Goal: Task Accomplishment & Management: Complete application form

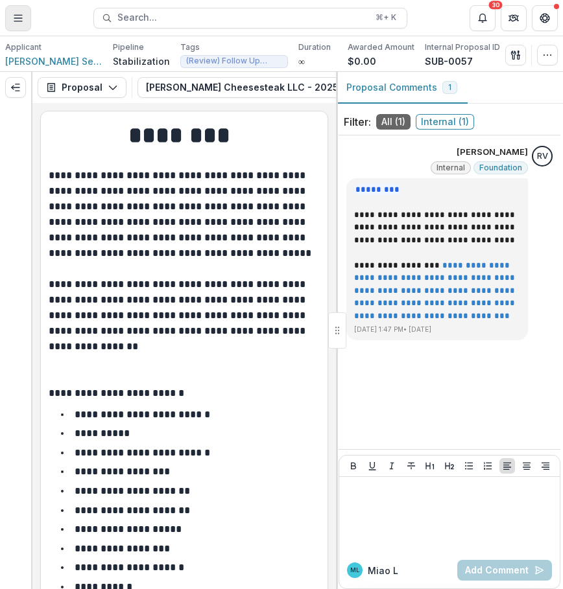
click at [17, 22] on icon "Toggle Menu" at bounding box center [18, 18] width 10 height 10
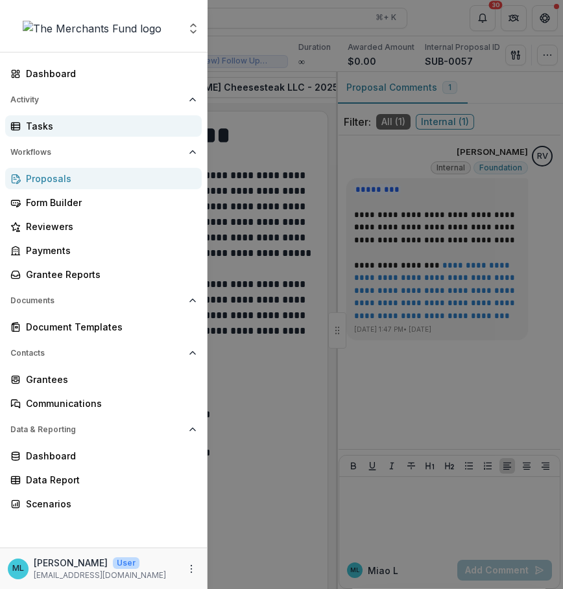
click at [71, 126] on div "Tasks" at bounding box center [108, 126] width 165 height 14
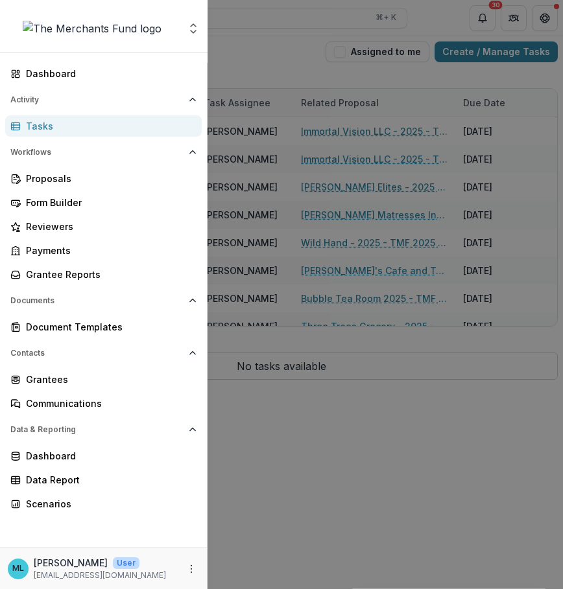
click at [355, 417] on div "Aggregate Analysis Foundations The Merchants Fund Team Settings Dashboard Activ…" at bounding box center [281, 294] width 563 height 589
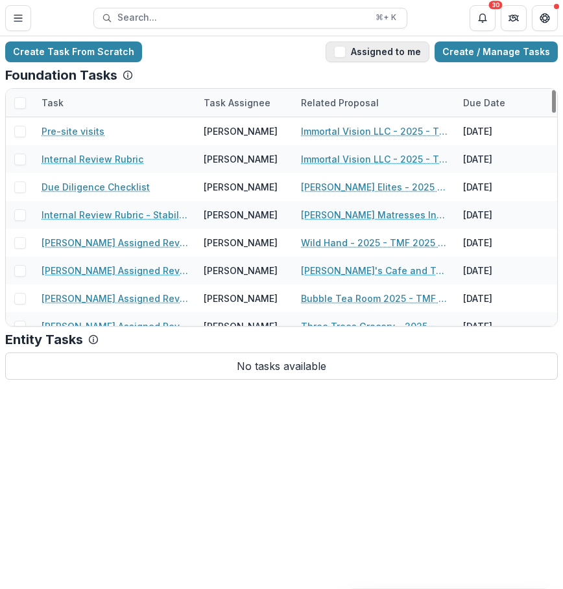
click at [406, 56] on button "Assigned to me" at bounding box center [377, 51] width 104 height 21
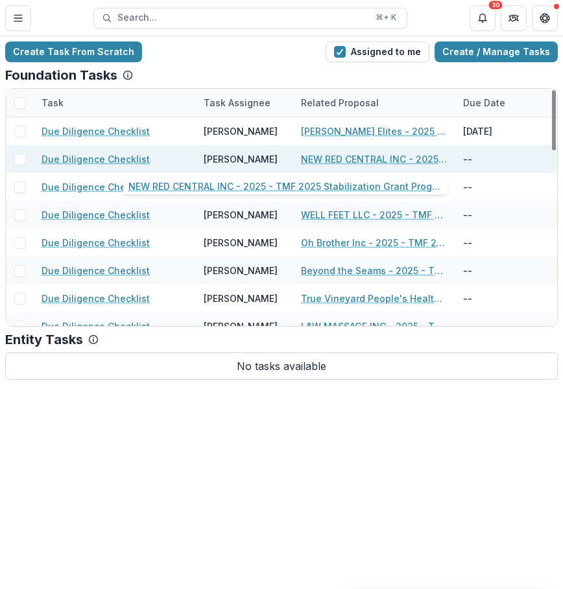
click at [380, 160] on link "NEW RED CENTRAL INC - 2025 - TMF 2025 Stabilization Grant Program" at bounding box center [374, 159] width 146 height 14
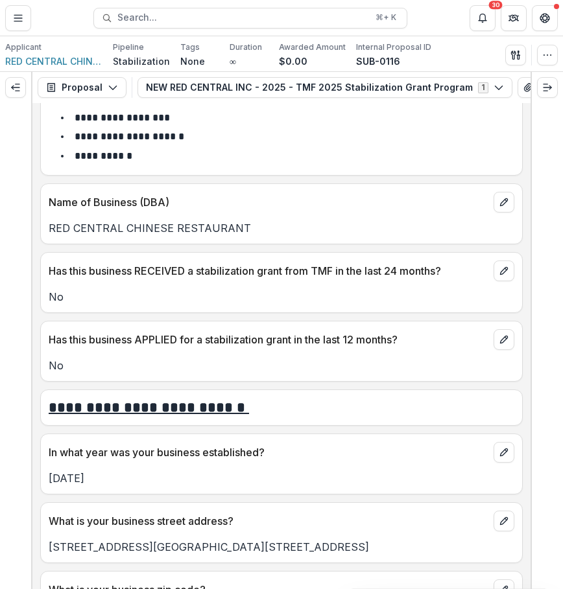
scroll to position [364, 0]
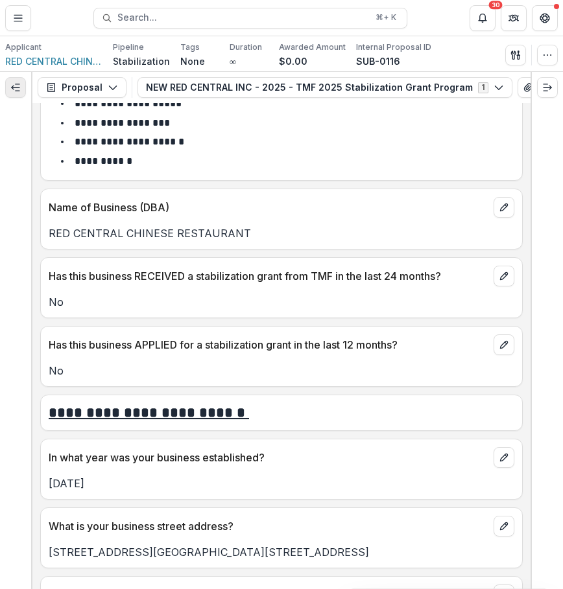
click at [17, 95] on button "Expand left" at bounding box center [15, 87] width 21 height 21
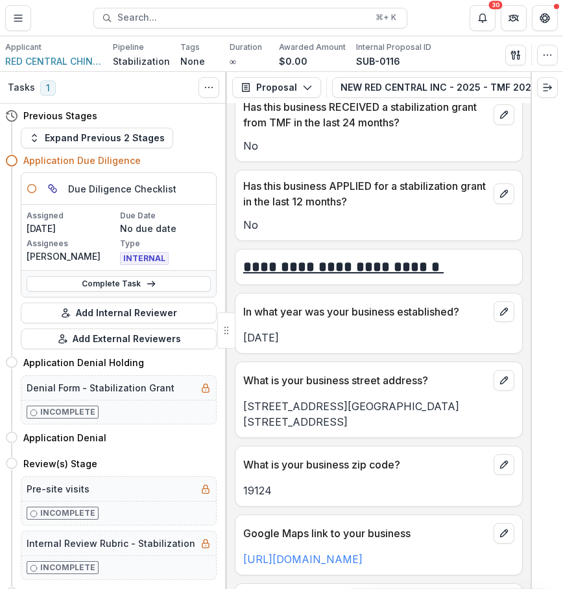
scroll to position [593, 0]
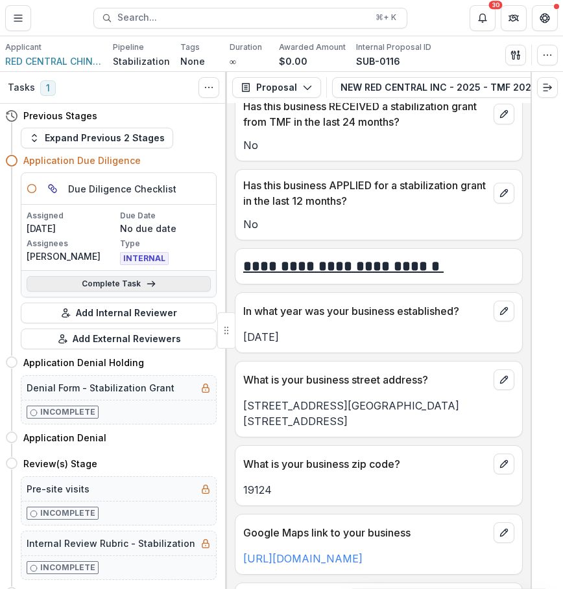
click at [146, 279] on icon at bounding box center [151, 284] width 10 height 10
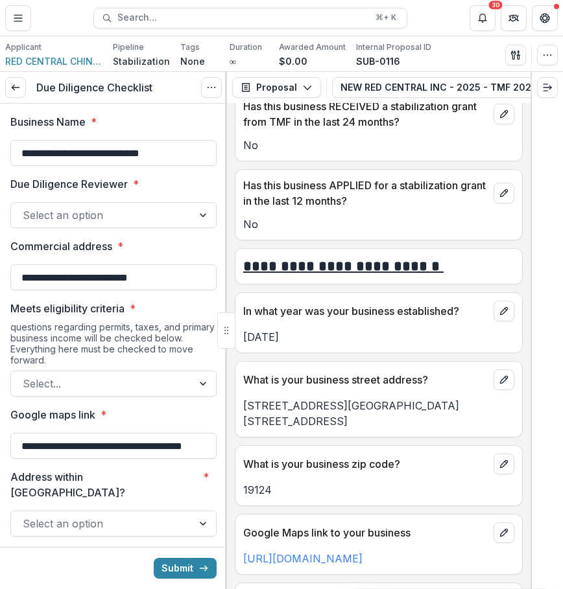
click at [204, 213] on div at bounding box center [203, 215] width 23 height 25
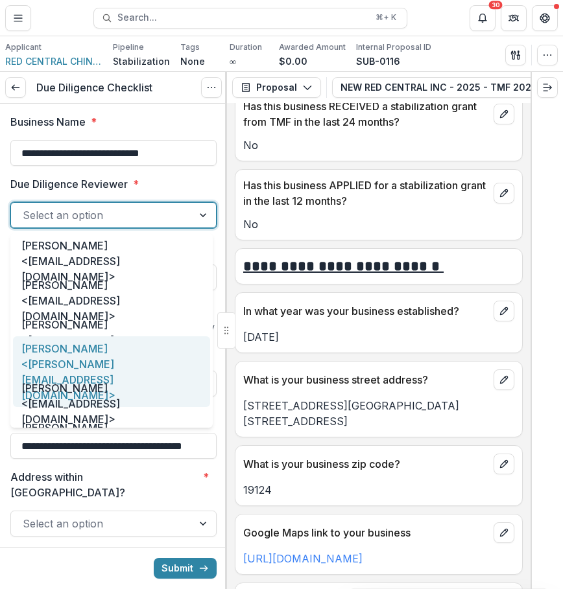
scroll to position [67, 0]
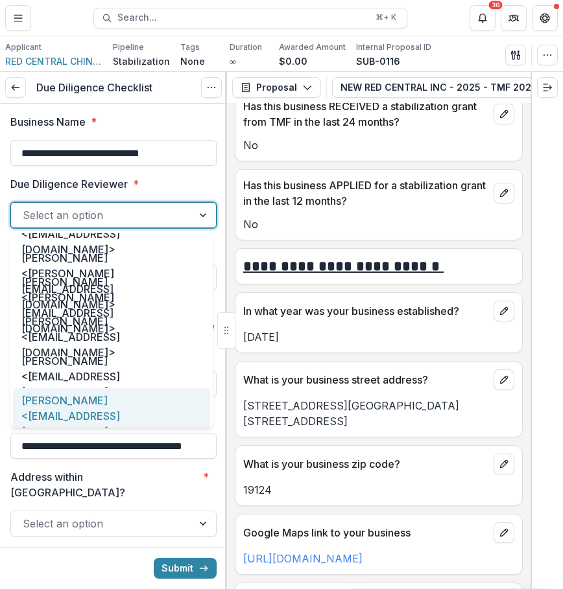
click at [137, 421] on div "[PERSON_NAME] <[EMAIL_ADDRESS][DOMAIN_NAME]>" at bounding box center [111, 415] width 197 height 55
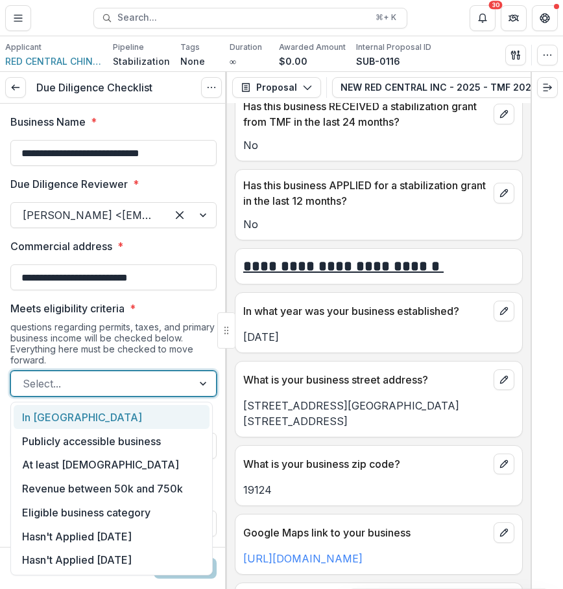
click at [177, 384] on div "Select..." at bounding box center [101, 383] width 181 height 21
click at [174, 422] on div "In [GEOGRAPHIC_DATA]" at bounding box center [112, 417] width 196 height 24
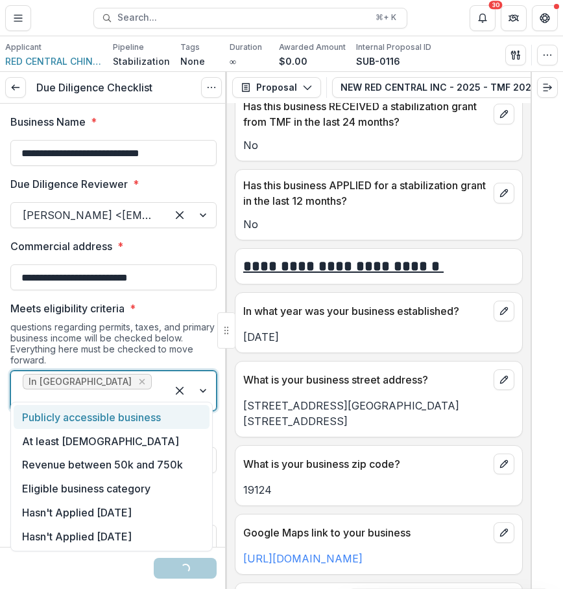
click at [130, 391] on div at bounding box center [89, 400] width 132 height 18
click at [136, 417] on div "Publicly accessible business" at bounding box center [112, 417] width 196 height 24
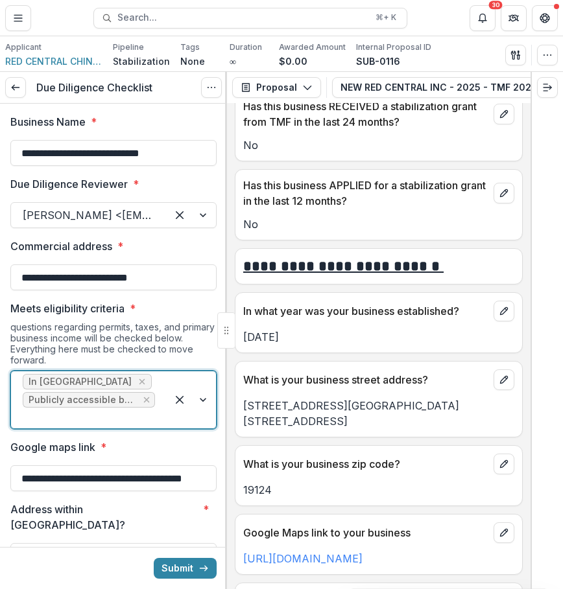
click at [137, 412] on div at bounding box center [89, 418] width 132 height 18
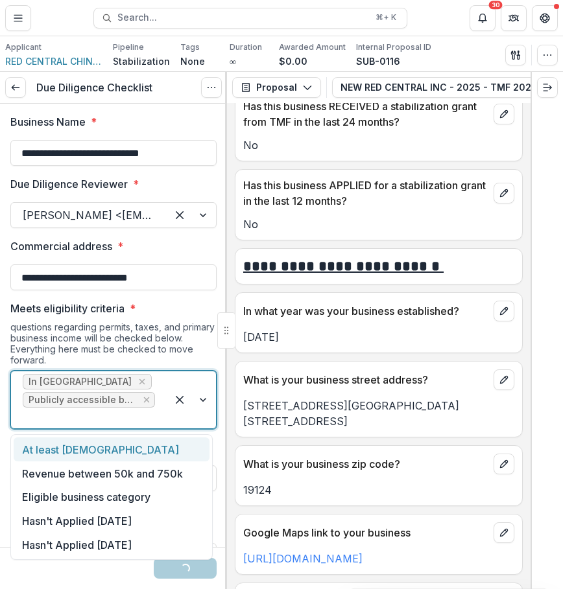
click at [144, 452] on div "At least [DEMOGRAPHIC_DATA]" at bounding box center [112, 449] width 196 height 24
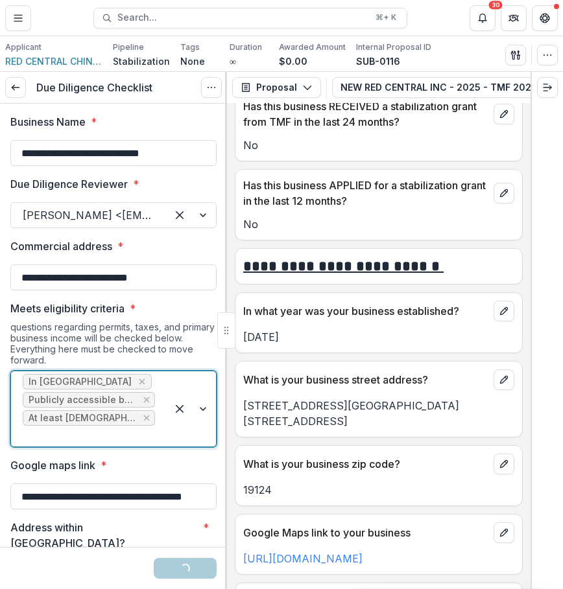
click at [162, 418] on div "In [GEOGRAPHIC_DATA] Publicly accessible business At least [DEMOGRAPHIC_DATA]" at bounding box center [89, 408] width 156 height 75
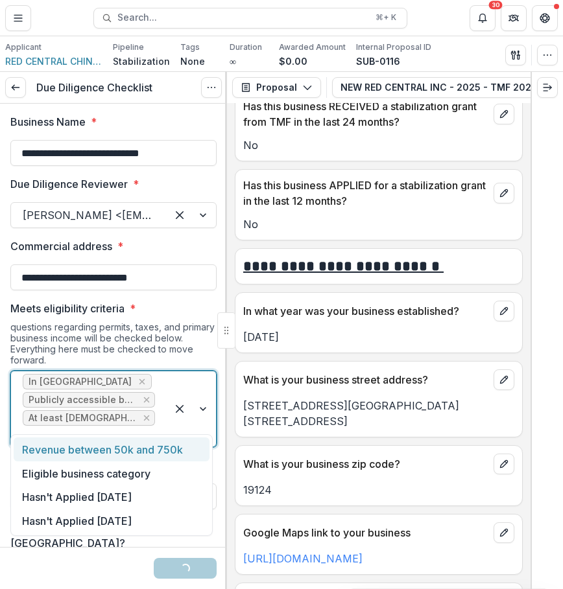
click at [162, 449] on div "Revenue between 50k and 750k" at bounding box center [112, 449] width 196 height 24
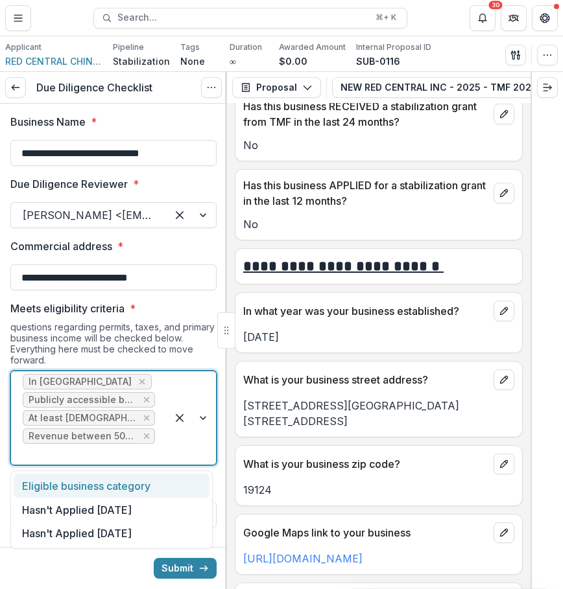
click at [155, 452] on div "In [GEOGRAPHIC_DATA] Publicly accessible business At least [DEMOGRAPHIC_DATA] R…" at bounding box center [89, 417] width 156 height 93
click at [146, 483] on div "Eligible business category" at bounding box center [112, 486] width 196 height 24
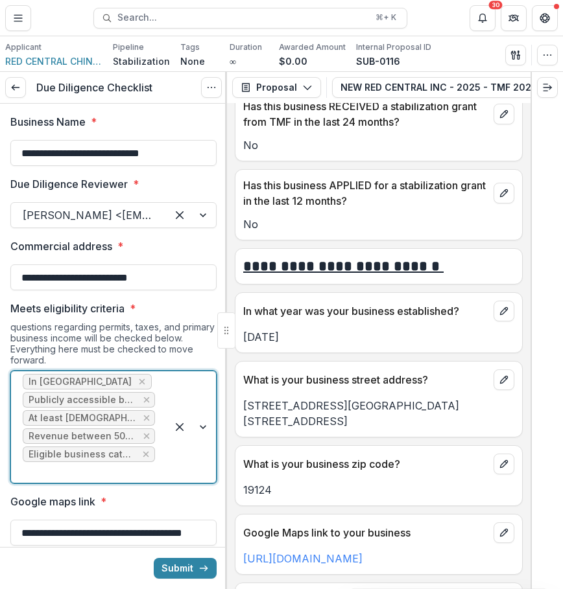
click at [170, 469] on div at bounding box center [191, 426] width 49 height 111
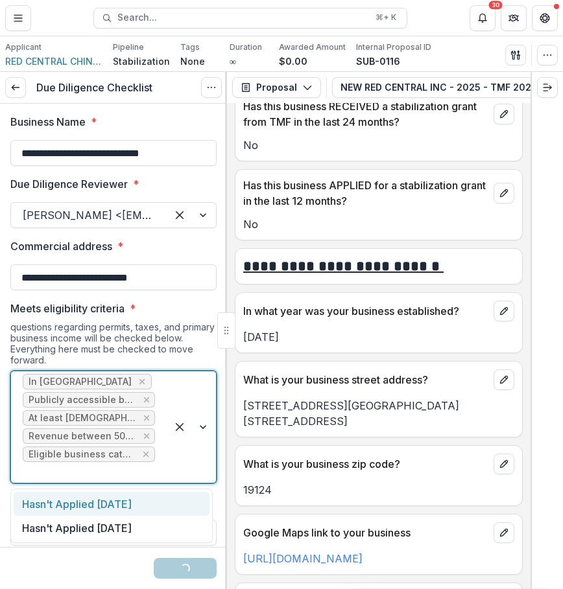
click at [159, 493] on div "Hasn't Applied [DATE]" at bounding box center [112, 504] width 196 height 24
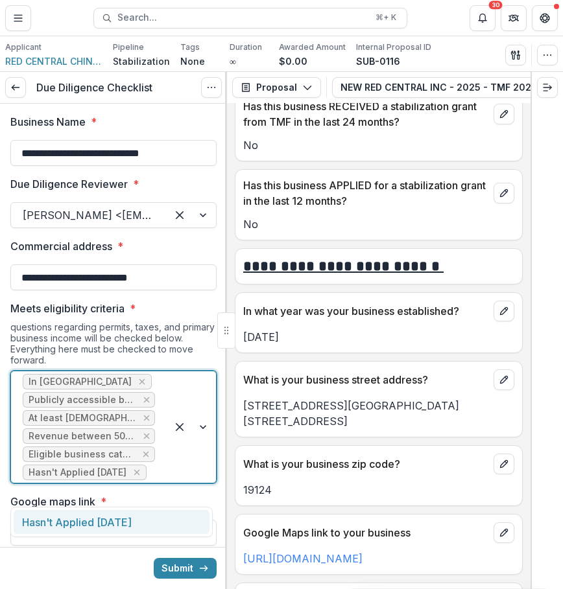
click at [170, 482] on div at bounding box center [191, 426] width 49 height 111
click at [163, 514] on div "Hasn't Applied [DATE]" at bounding box center [112, 522] width 196 height 24
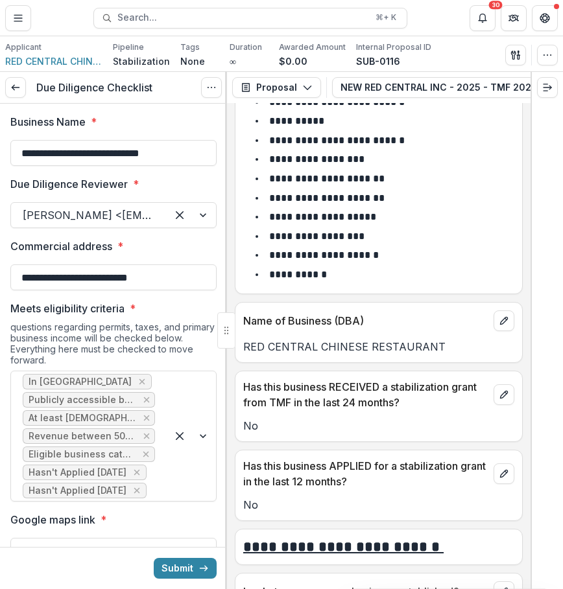
scroll to position [314, 0]
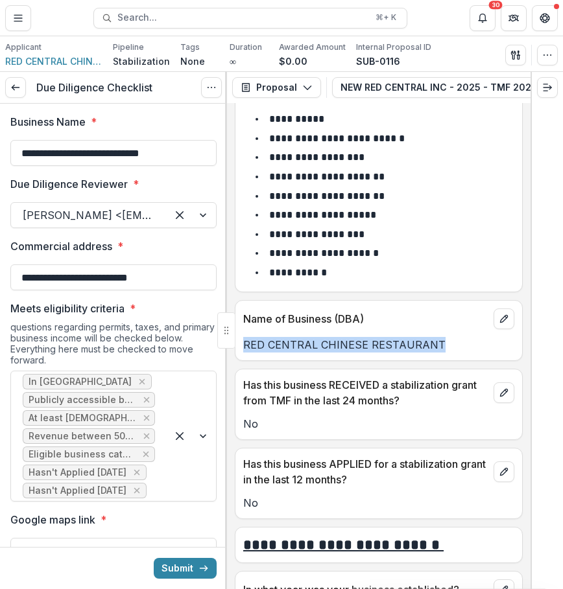
drag, startPoint x: 450, startPoint y: 343, endPoint x: 237, endPoint y: 346, distance: 213.2
click at [237, 347] on div "RED CENTRAL CHINESE RESTAURANT" at bounding box center [378, 345] width 286 height 16
copy p "RED CENTRAL CHINESE RESTAURANT"
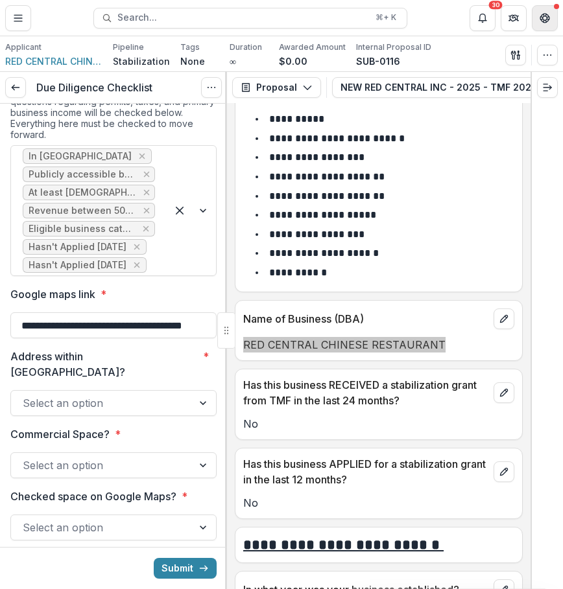
scroll to position [234, 0]
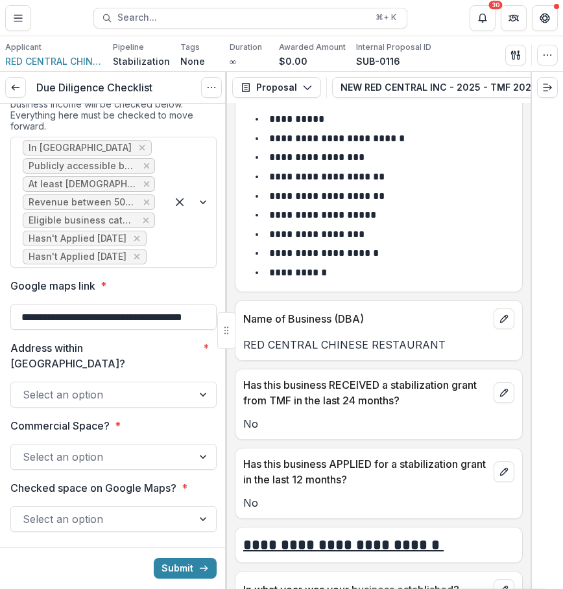
click at [185, 397] on div "Select an option" at bounding box center [101, 394] width 181 height 21
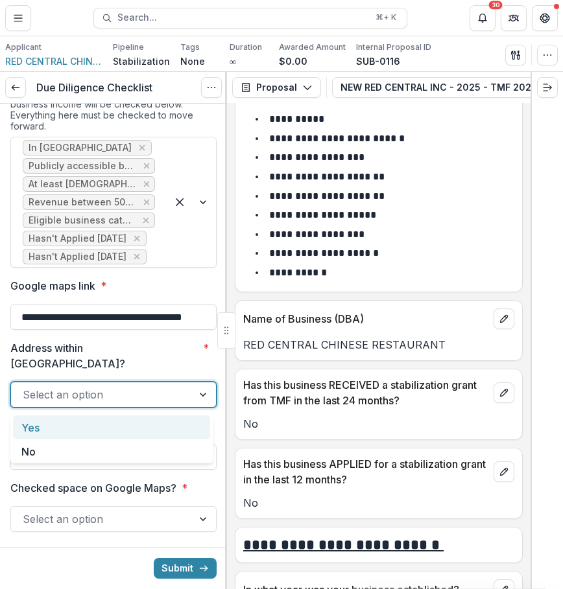
click at [181, 427] on div "Yes" at bounding box center [111, 427] width 197 height 24
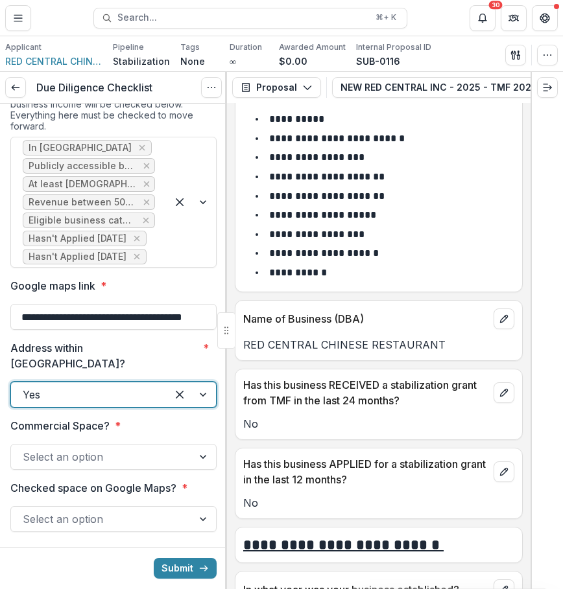
click at [181, 451] on div "Select an option" at bounding box center [101, 457] width 181 height 21
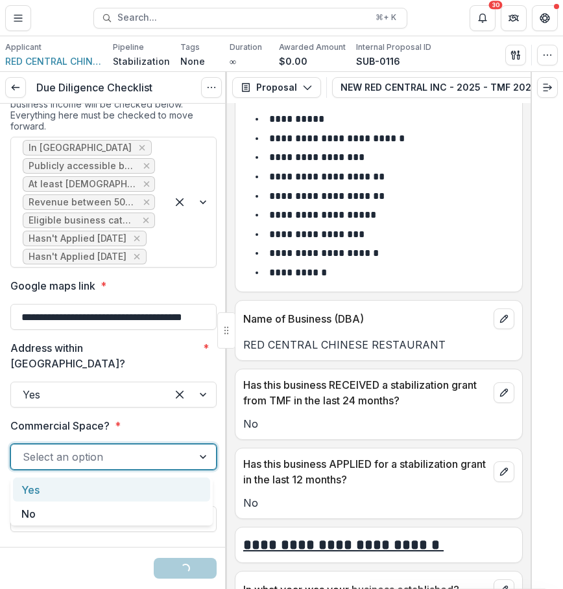
click at [168, 485] on div "Yes" at bounding box center [111, 490] width 197 height 24
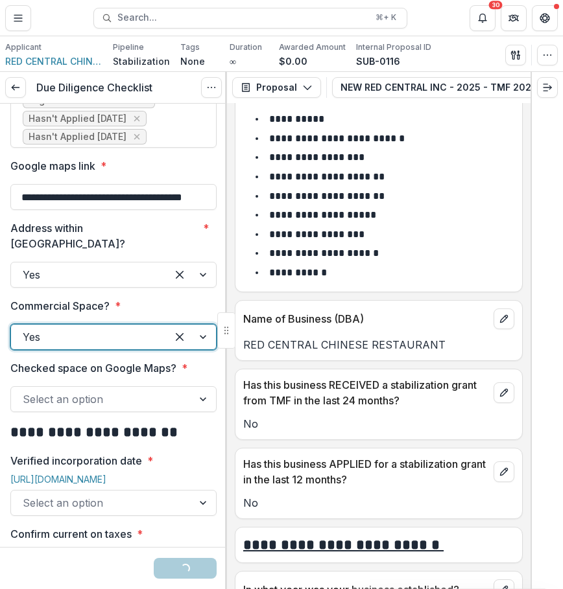
scroll to position [358, 0]
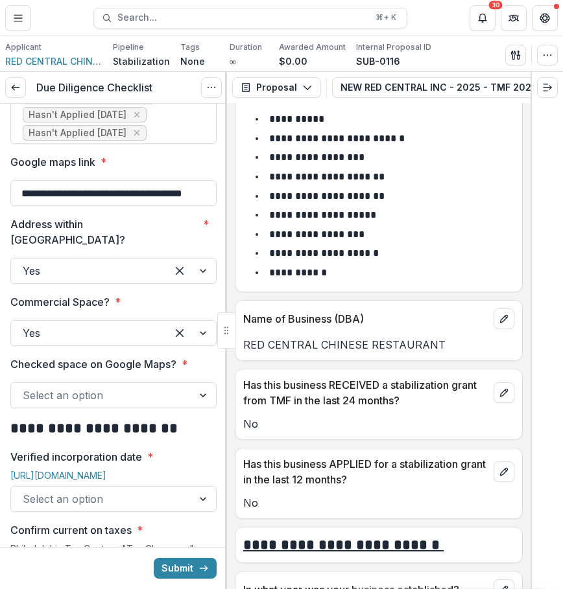
click at [196, 404] on div at bounding box center [203, 395] width 23 height 25
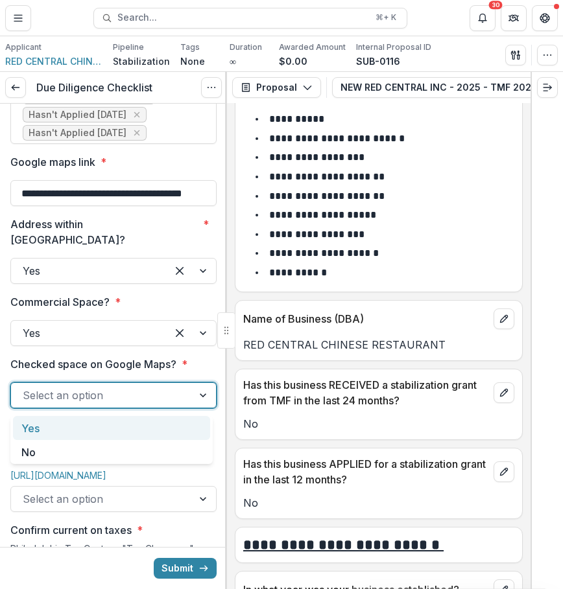
click at [185, 426] on div "Yes" at bounding box center [111, 428] width 197 height 24
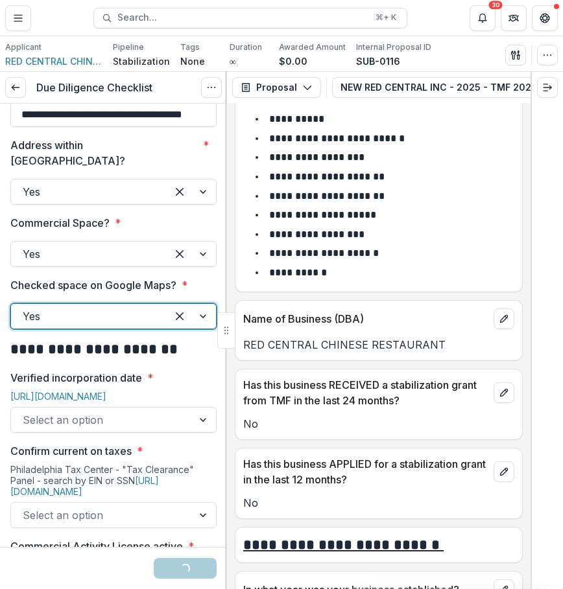
scroll to position [465, 0]
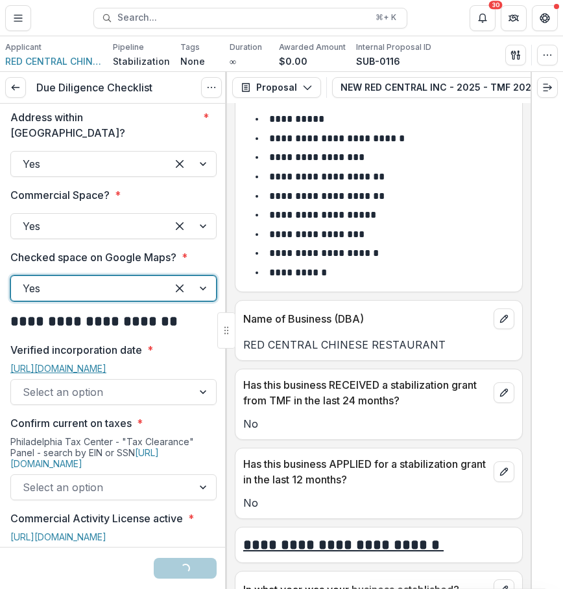
click at [106, 371] on link "[URL][DOMAIN_NAME]" at bounding box center [58, 368] width 96 height 11
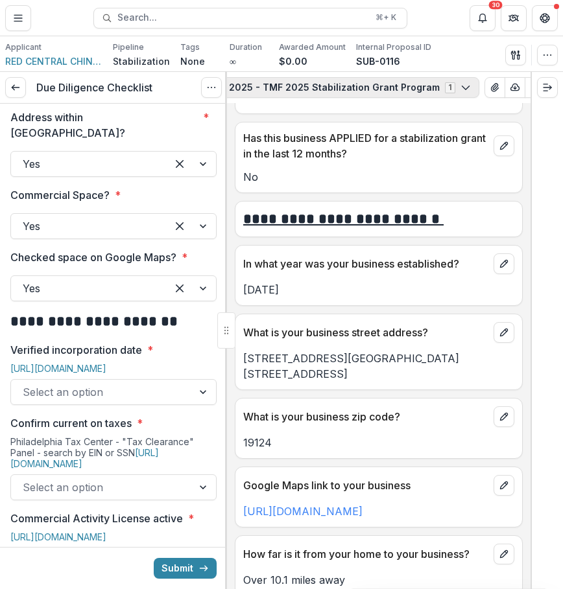
scroll to position [0, 277]
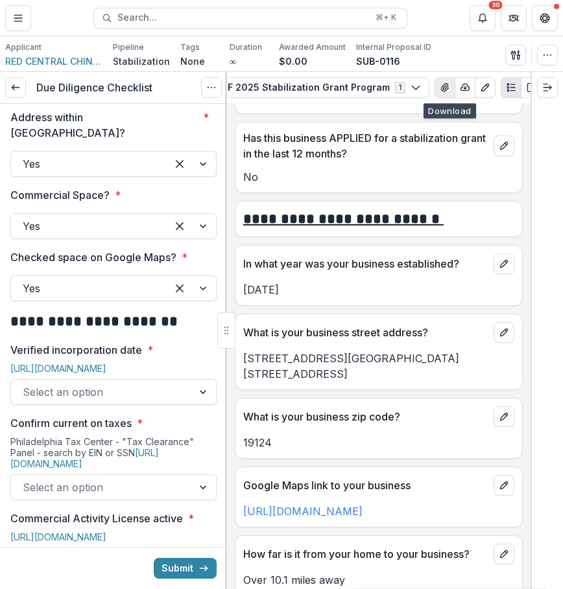
click at [434, 91] on button "View Attached Files" at bounding box center [444, 87] width 21 height 21
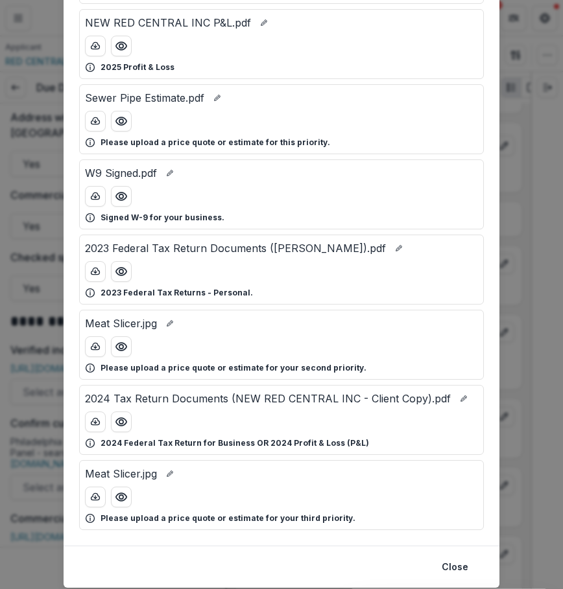
scroll to position [271, 0]
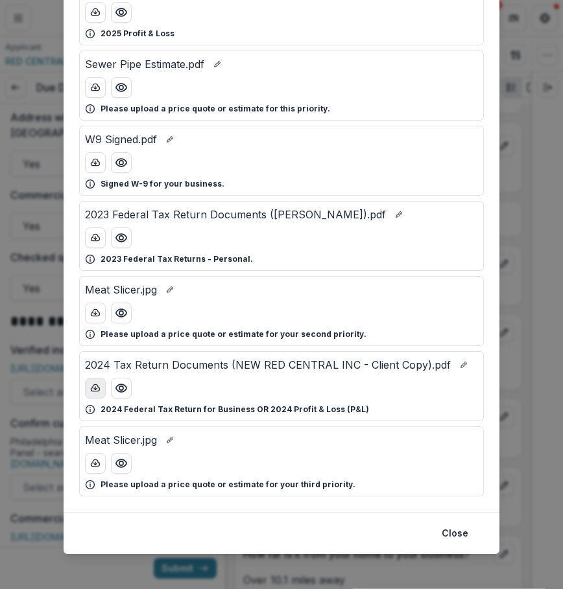
click at [99, 386] on button "download-button" at bounding box center [95, 388] width 21 height 21
click at [465, 540] on button "Close" at bounding box center [455, 533] width 42 height 21
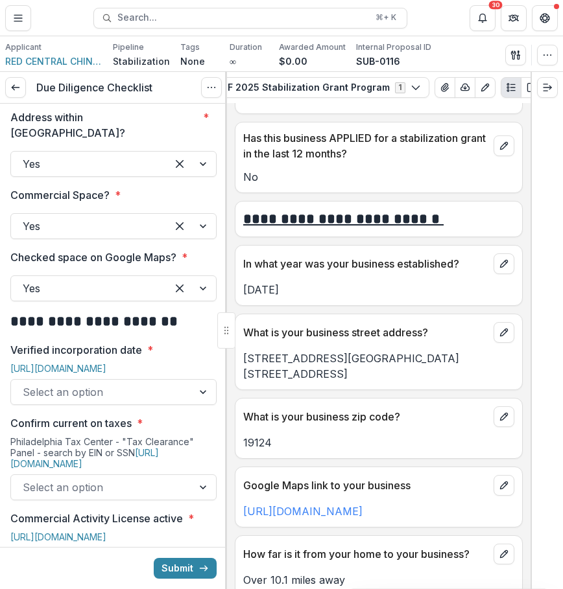
click at [157, 401] on div at bounding box center [102, 392] width 158 height 18
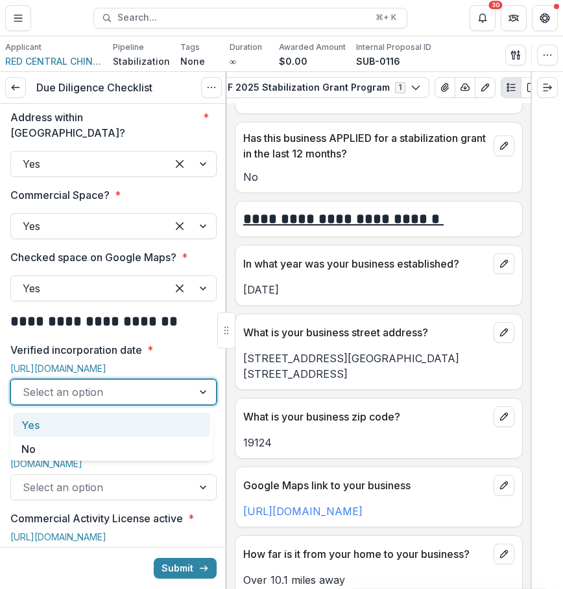
click at [146, 423] on div "Yes" at bounding box center [111, 425] width 197 height 24
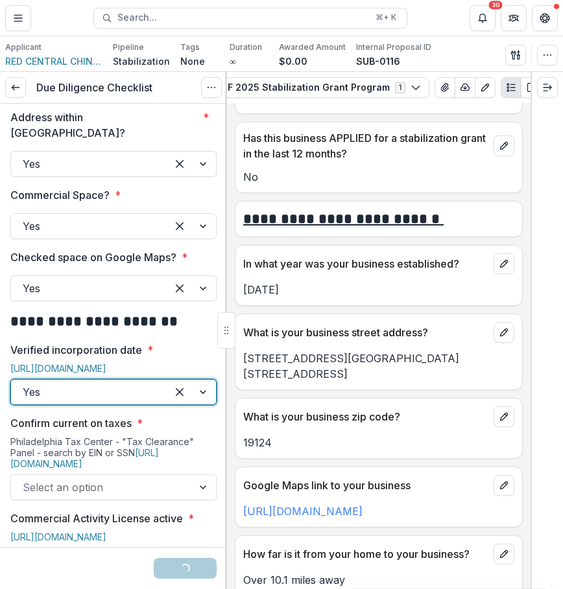
scroll to position [517, 0]
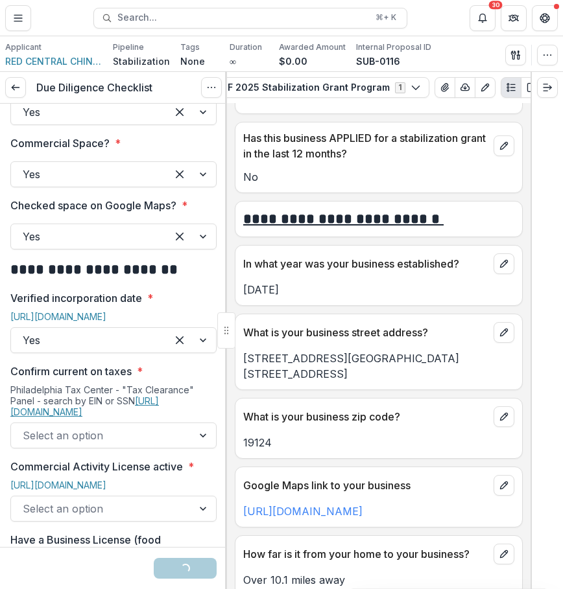
click at [159, 399] on link "[URL][DOMAIN_NAME]" at bounding box center [84, 406] width 148 height 22
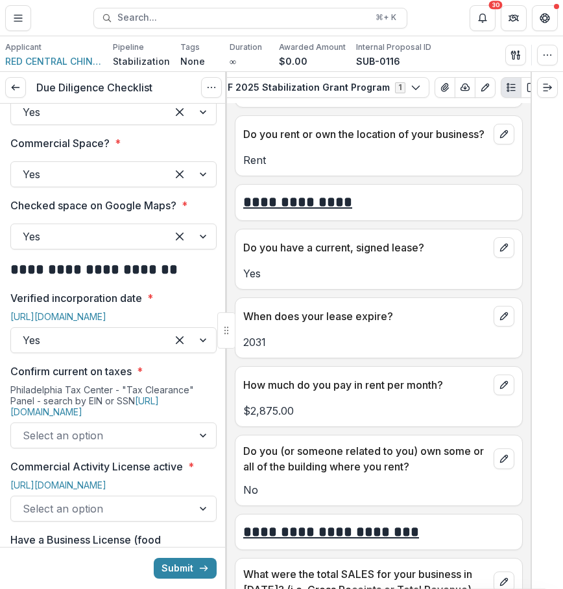
scroll to position [4454, 0]
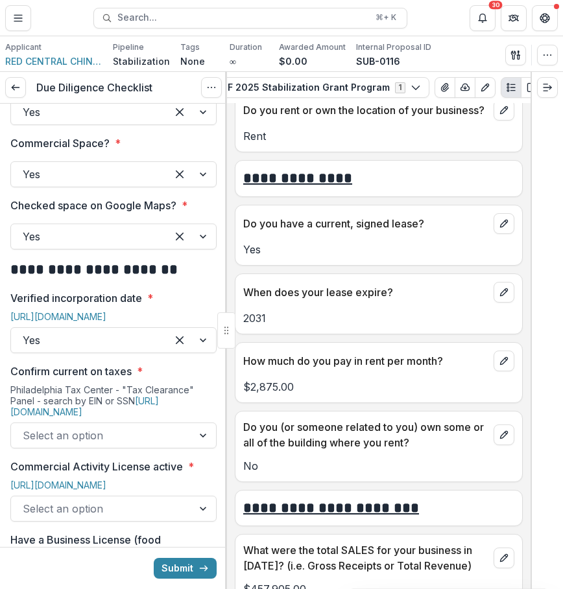
click at [192, 443] on div at bounding box center [203, 435] width 23 height 25
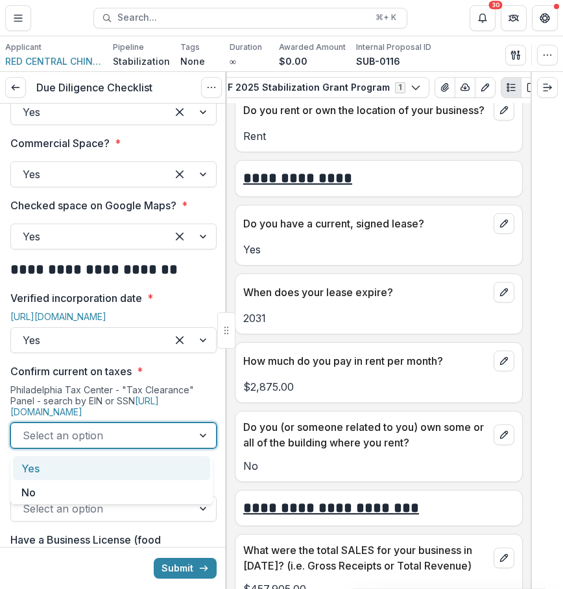
click at [139, 474] on div "Yes" at bounding box center [111, 468] width 197 height 24
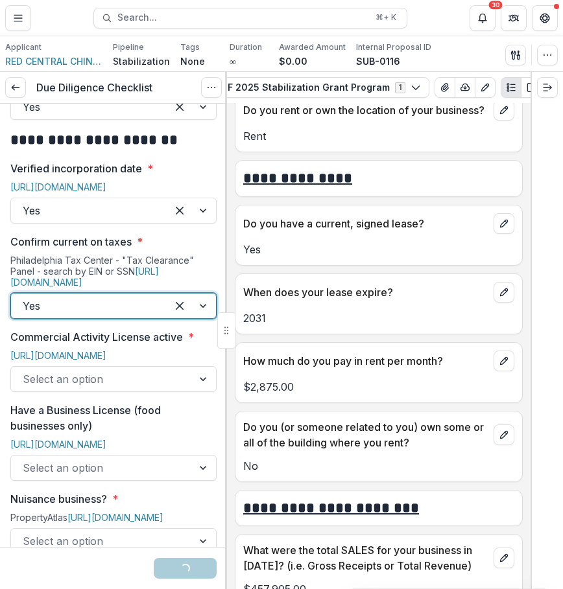
scroll to position [686, 0]
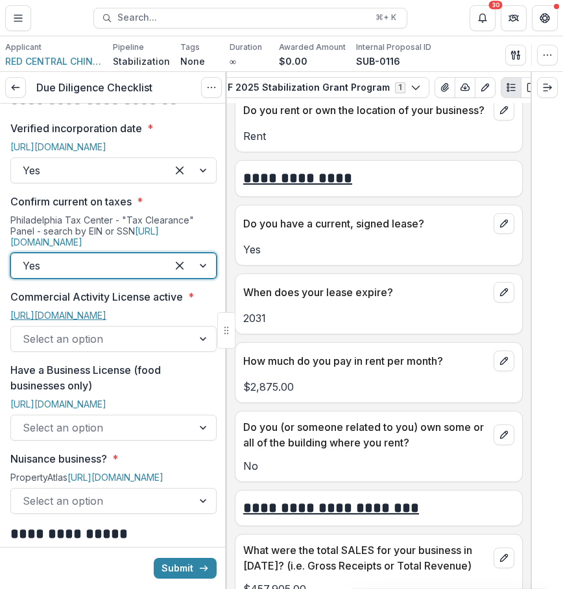
click at [106, 318] on link "[URL][DOMAIN_NAME]" at bounding box center [58, 315] width 96 height 11
click at [177, 349] on div "Select an option" at bounding box center [101, 339] width 181 height 21
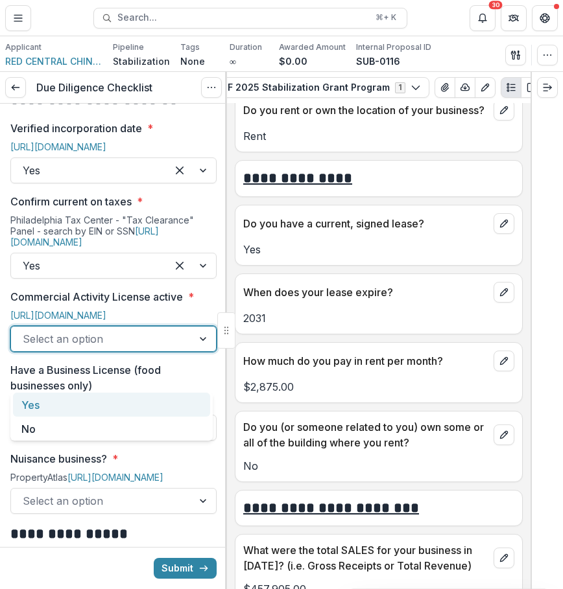
click at [172, 395] on div "Yes" at bounding box center [111, 405] width 197 height 24
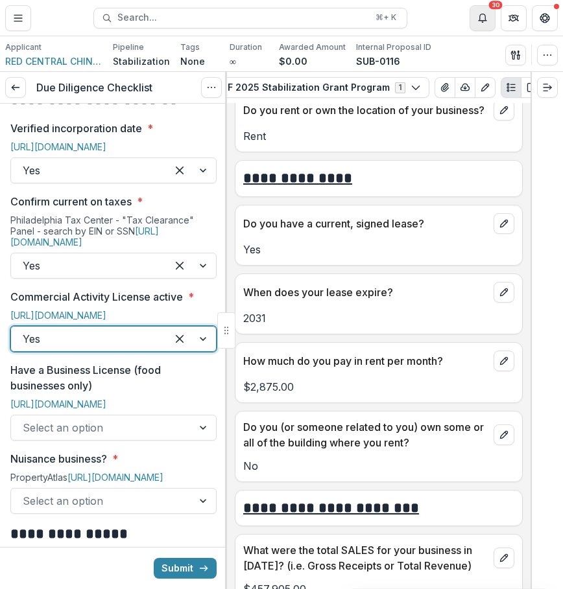
click at [488, 15] on button "Notifications" at bounding box center [482, 18] width 26 height 26
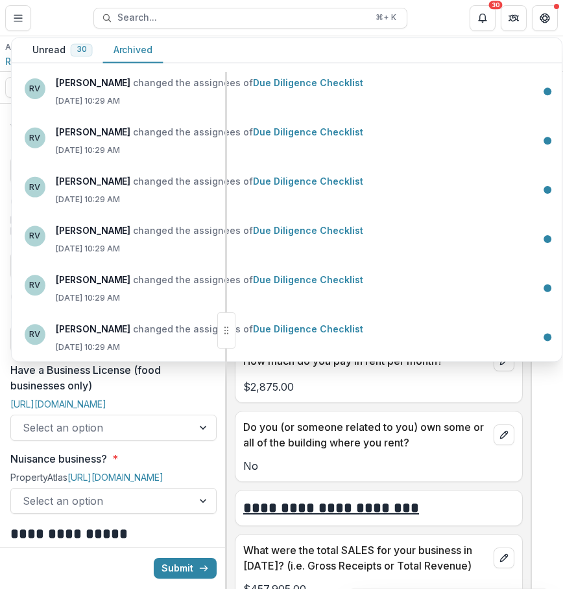
click at [428, 24] on header "Proposals NEW RED CENTRAL INC - 2025 - TMF 2025 Stabilization Grant Program Sea…" at bounding box center [281, 18] width 563 height 36
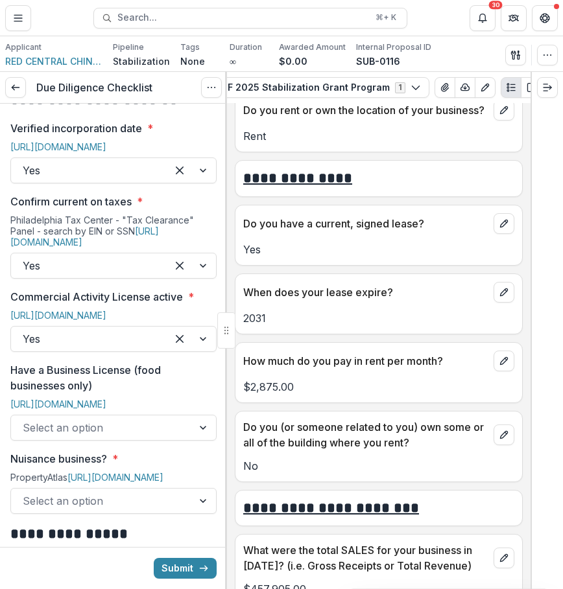
scroll to position [3833, 0]
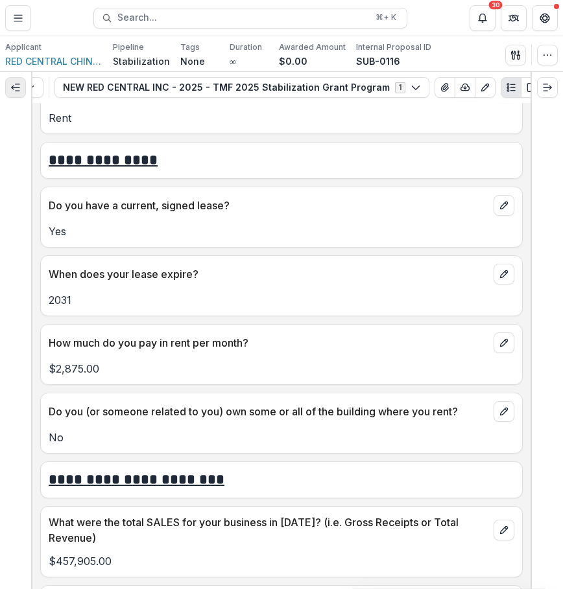
click at [14, 86] on icon "Expand left" at bounding box center [15, 87] width 10 height 10
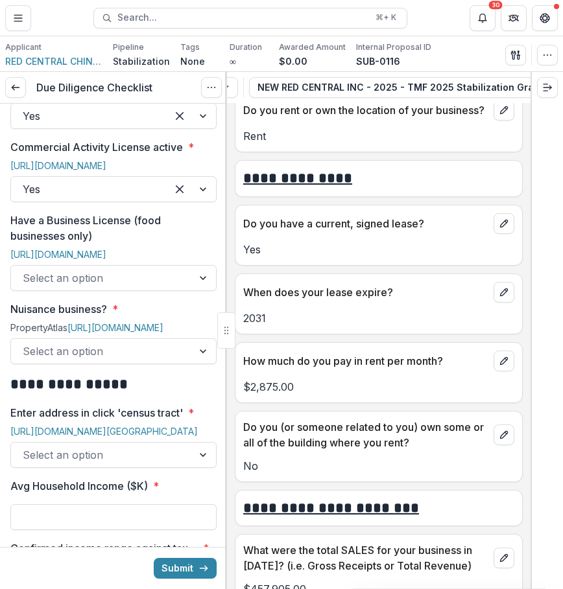
scroll to position [842, 0]
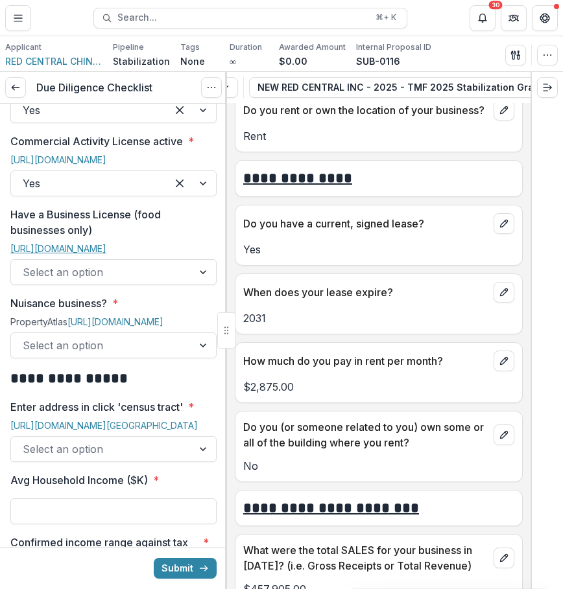
click at [106, 254] on link "[URL][DOMAIN_NAME]" at bounding box center [58, 248] width 96 height 11
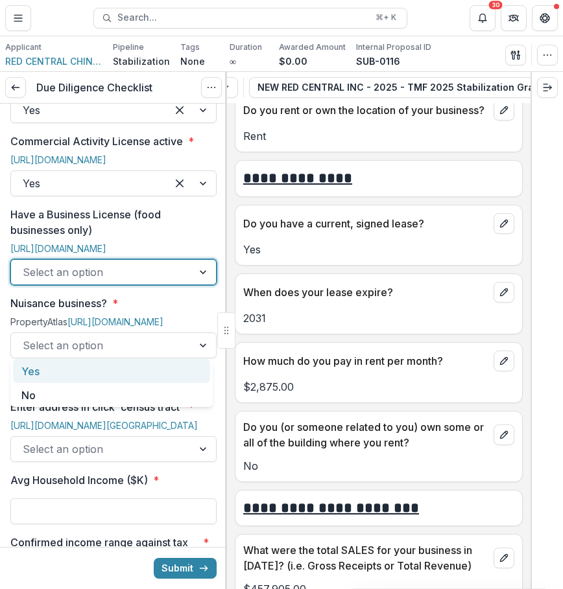
click at [167, 281] on div at bounding box center [102, 272] width 158 height 18
click at [153, 367] on div "Yes" at bounding box center [111, 371] width 197 height 24
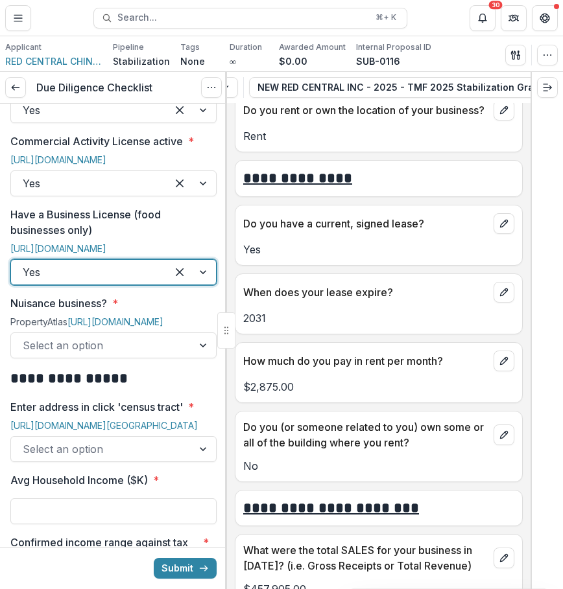
click at [145, 354] on div at bounding box center [102, 345] width 158 height 18
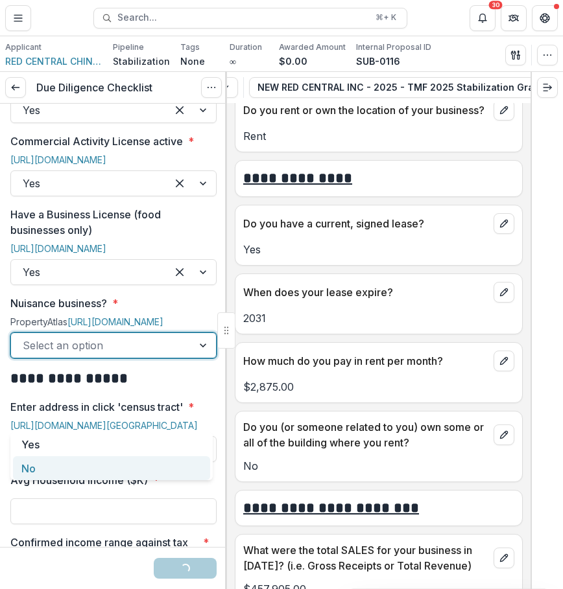
click at [121, 467] on div "No" at bounding box center [111, 468] width 197 height 24
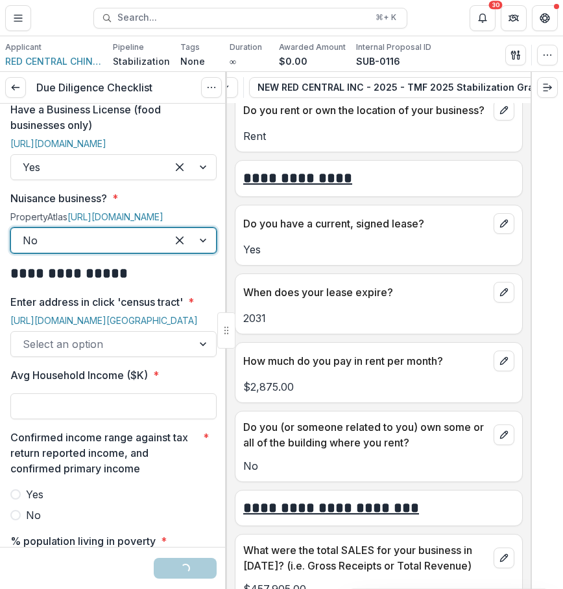
scroll to position [986, 0]
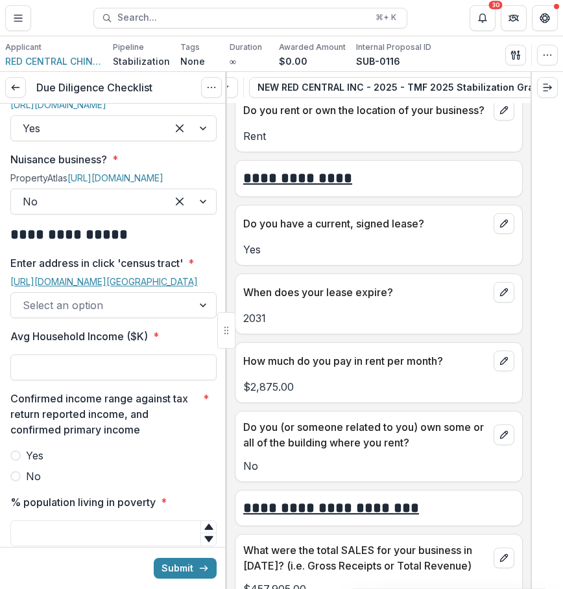
click at [140, 287] on link "[URL][DOMAIN_NAME][GEOGRAPHIC_DATA]" at bounding box center [103, 281] width 187 height 11
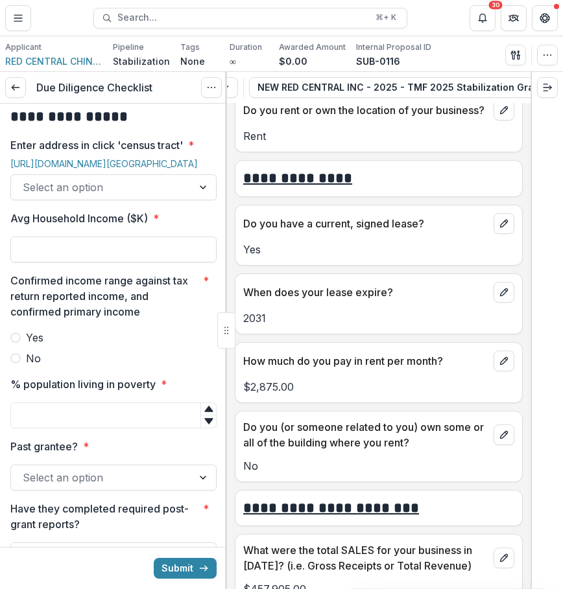
scroll to position [1109, 0]
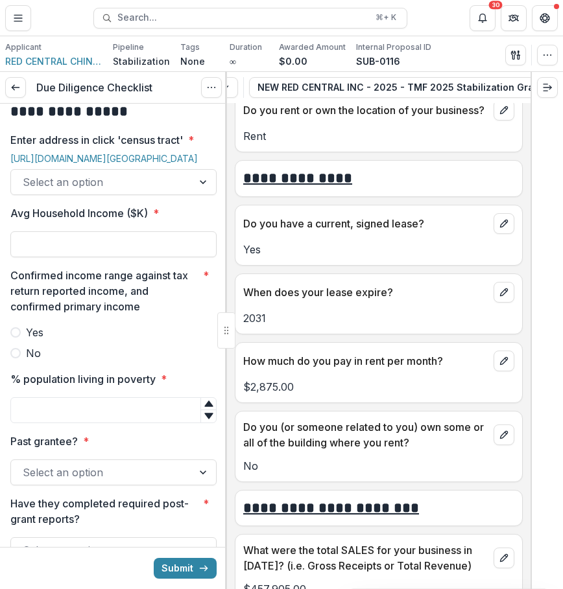
click at [161, 191] on div at bounding box center [102, 182] width 158 height 18
click at [203, 169] on div "[URL][DOMAIN_NAME][GEOGRAPHIC_DATA]" at bounding box center [113, 161] width 206 height 16
click at [194, 194] on div at bounding box center [203, 182] width 23 height 25
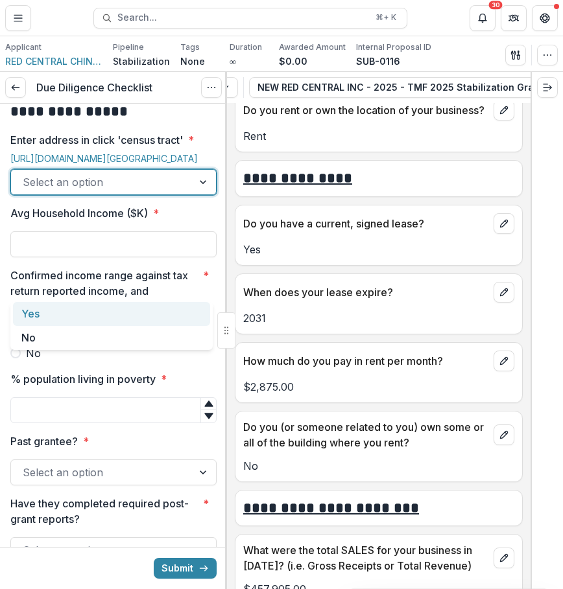
click at [174, 309] on div "Yes" at bounding box center [111, 314] width 197 height 24
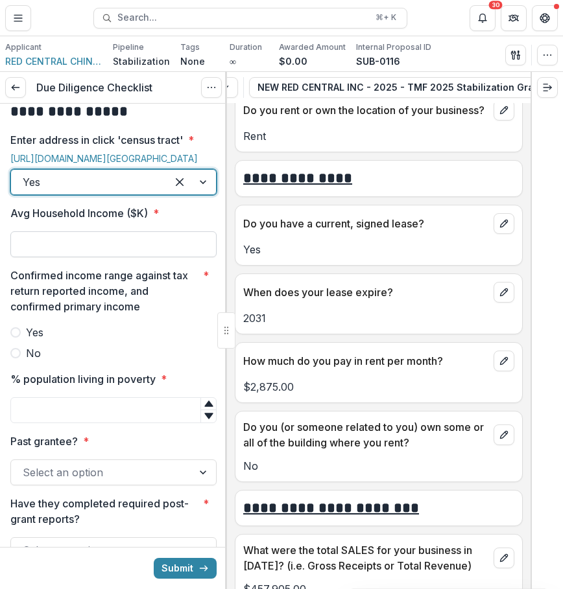
scroll to position [1143, 0]
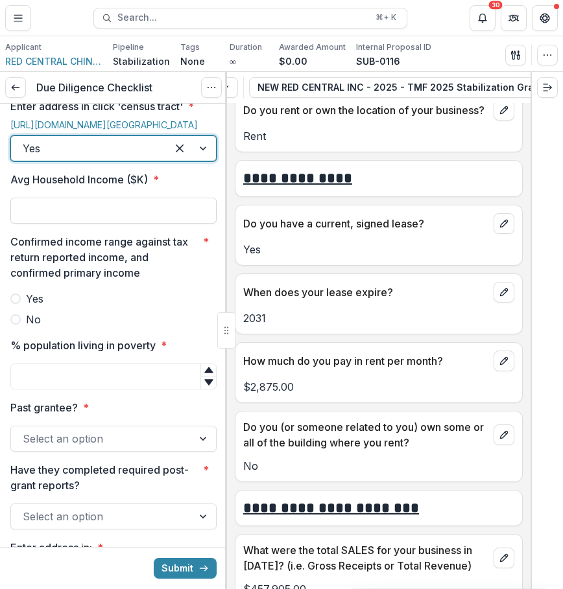
click at [121, 224] on input "Avg Household Income ($K) *" at bounding box center [113, 211] width 206 height 26
type input "*******"
click at [43, 327] on label "No" at bounding box center [113, 320] width 206 height 16
click at [43, 307] on label "Yes" at bounding box center [113, 299] width 206 height 16
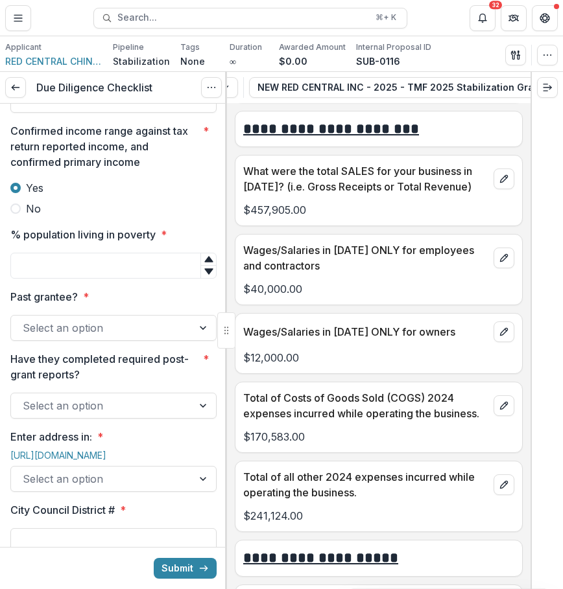
scroll to position [1263, 0]
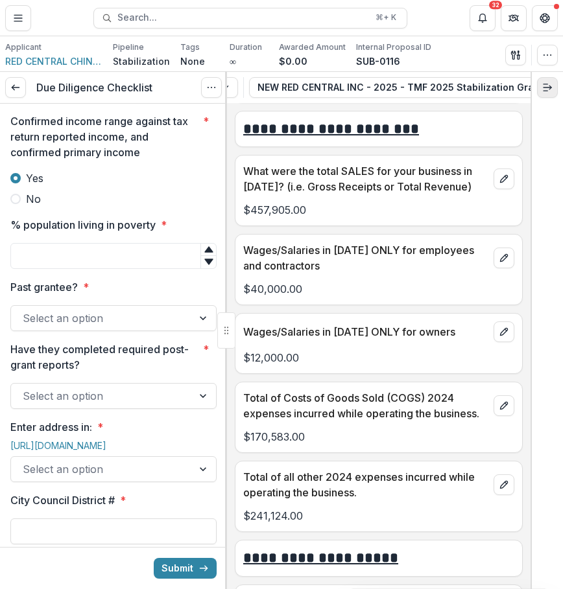
click at [543, 90] on icon "Expand right" at bounding box center [547, 87] width 10 height 10
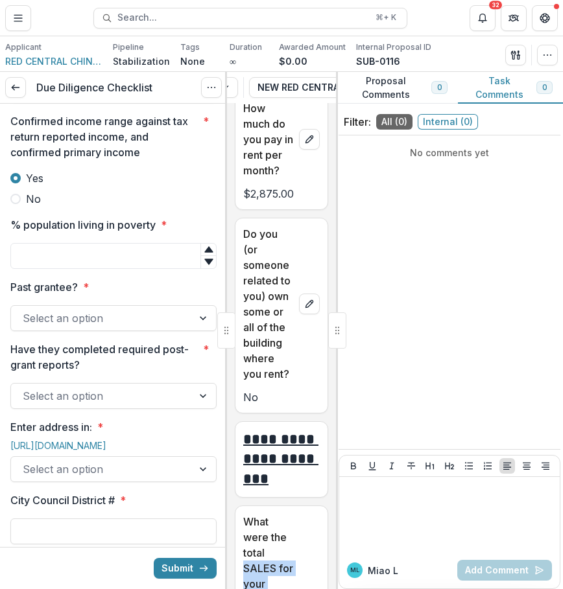
drag, startPoint x: 245, startPoint y: 253, endPoint x: 296, endPoint y: 396, distance: 152.1
drag, startPoint x: 242, startPoint y: 255, endPoint x: 307, endPoint y: 382, distance: 142.6
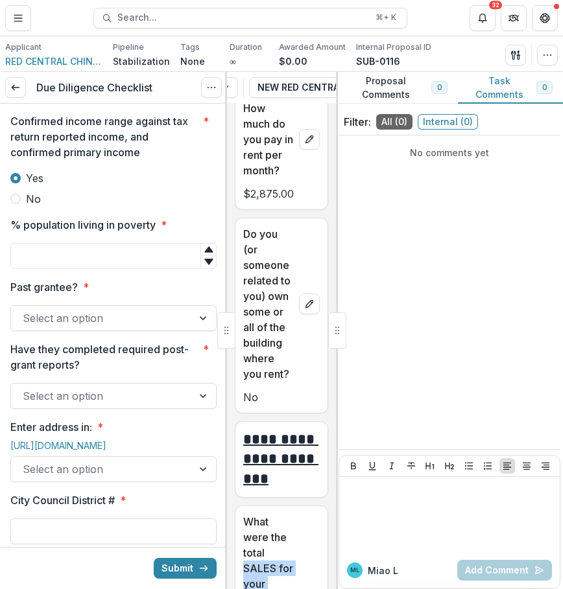
copy p "SALES for your business in [DATE]? (i.e. Gross Receipts or Total Revenue)"
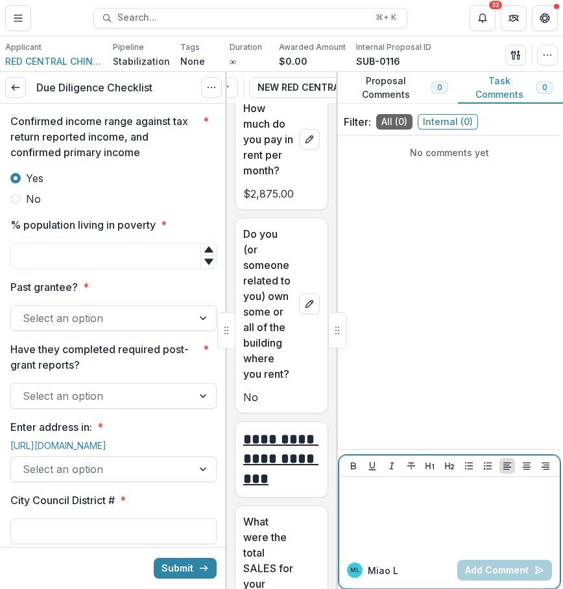
click at [417, 519] on div at bounding box center [449, 514] width 210 height 65
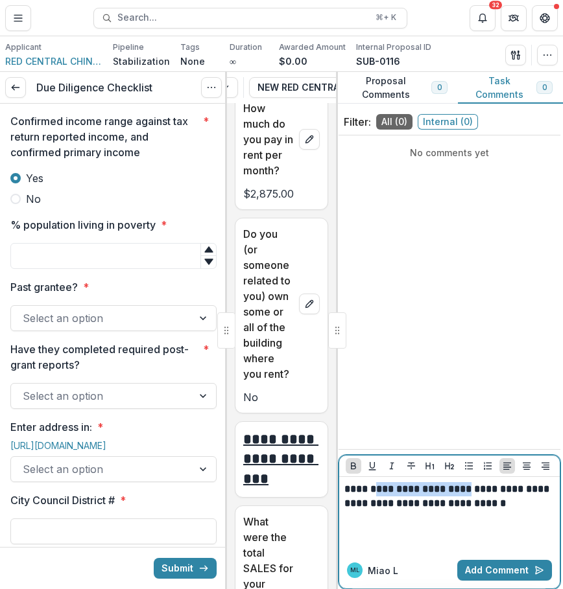
drag, startPoint x: 378, startPoint y: 489, endPoint x: 470, endPoint y: 492, distance: 91.4
click at [470, 492] on strong "**********" at bounding box center [447, 496] width 207 height 24
drag, startPoint x: 446, startPoint y: 489, endPoint x: 419, endPoint y: 485, distance: 26.9
click at [418, 485] on strong "**********" at bounding box center [447, 496] width 207 height 24
drag, startPoint x: 387, startPoint y: 507, endPoint x: 399, endPoint y: 507, distance: 12.3
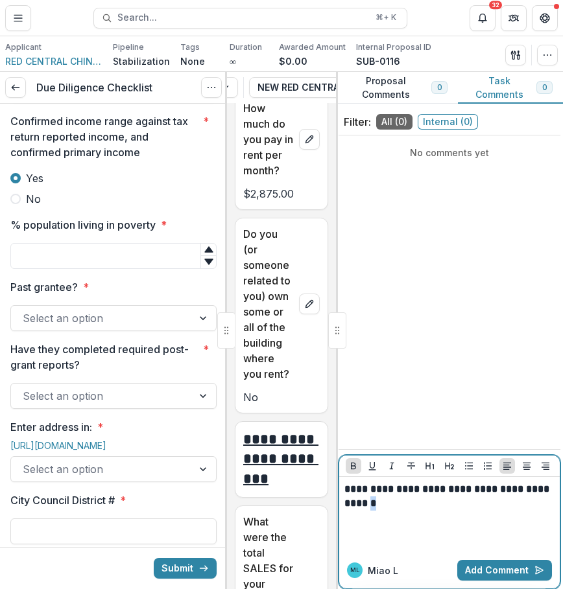
click at [399, 507] on p "**********" at bounding box center [449, 496] width 210 height 29
click at [357, 466] on icon "Bold" at bounding box center [353, 466] width 10 height 10
click at [493, 502] on p "**********" at bounding box center [449, 496] width 210 height 29
click at [502, 563] on button "Add Comment" at bounding box center [504, 570] width 95 height 21
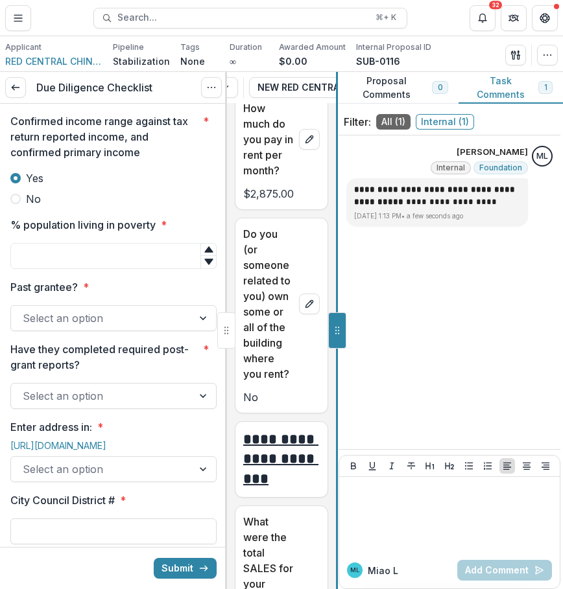
scroll to position [4833, 0]
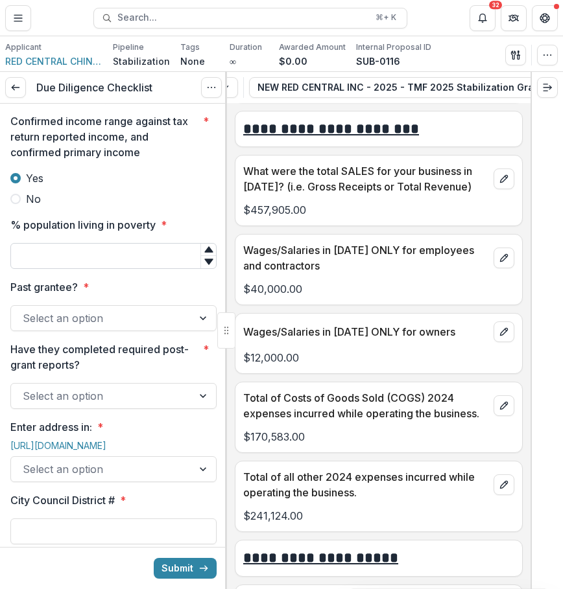
click at [124, 269] on input "% population living in poverty *" at bounding box center [113, 256] width 206 height 26
type input "**"
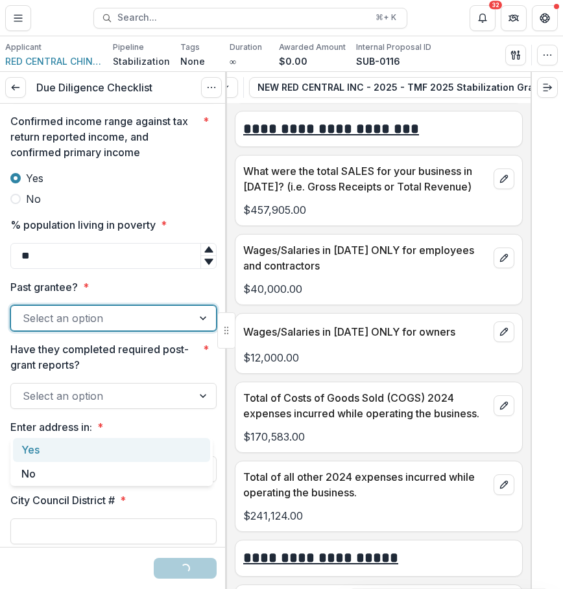
click at [144, 329] on div "Select an option" at bounding box center [101, 318] width 181 height 21
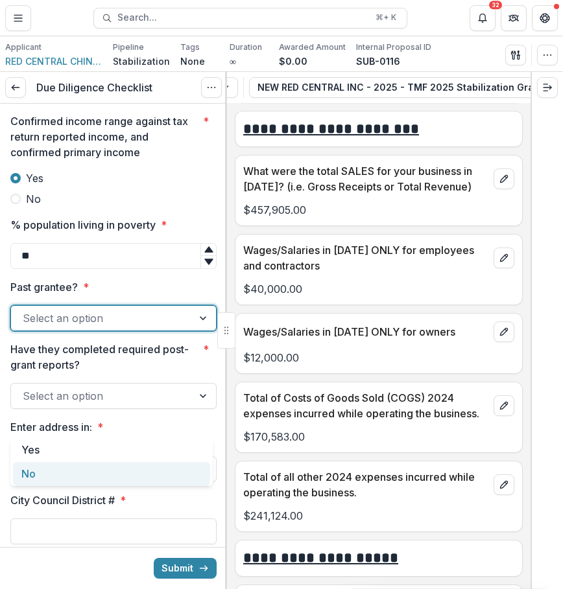
click at [128, 481] on div "No" at bounding box center [111, 474] width 197 height 24
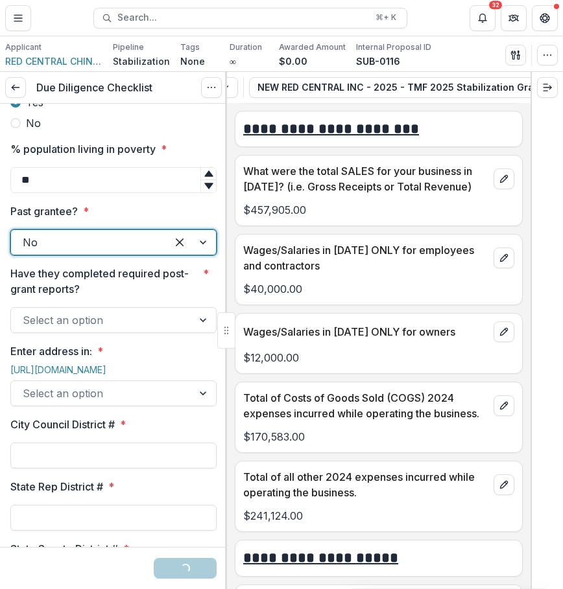
scroll to position [1432, 0]
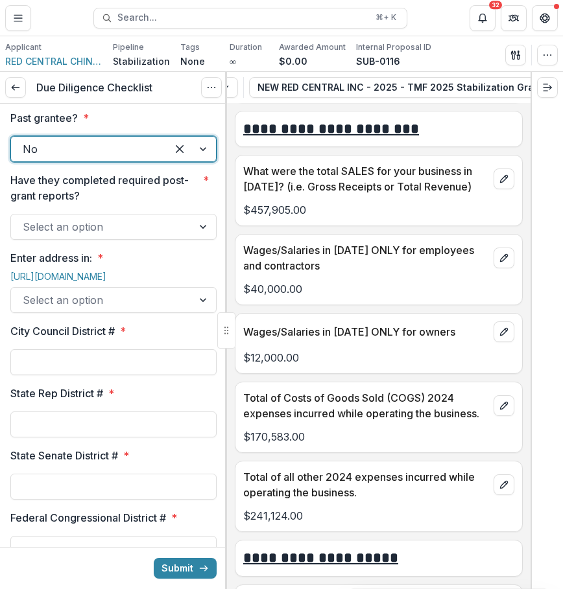
click at [151, 236] on div at bounding box center [102, 227] width 158 height 18
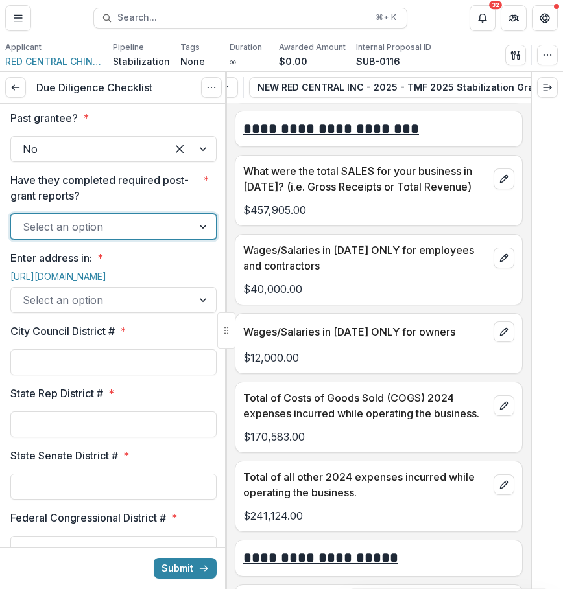
click at [151, 236] on div at bounding box center [102, 227] width 158 height 18
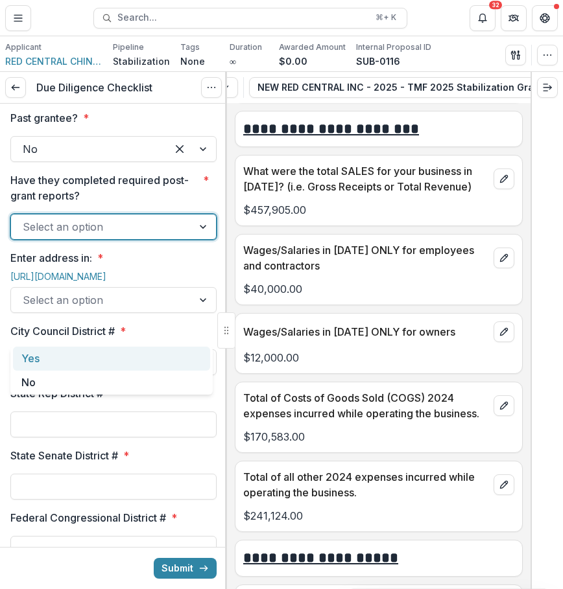
click at [146, 236] on div at bounding box center [102, 227] width 158 height 18
click at [135, 369] on div "Yes" at bounding box center [111, 359] width 197 height 24
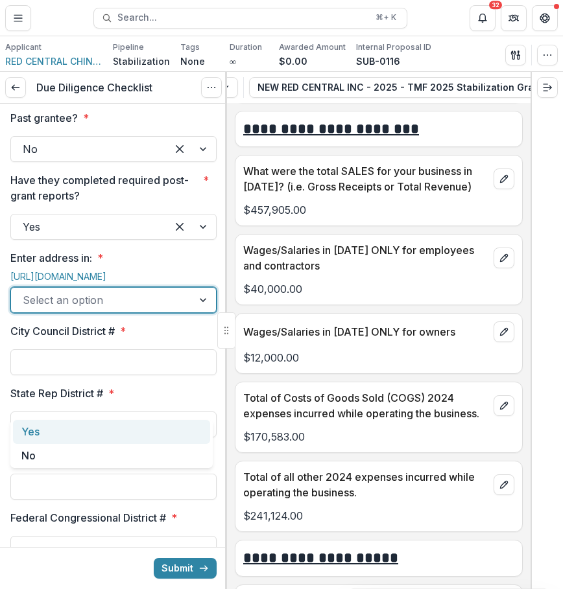
click at [133, 309] on div at bounding box center [102, 300] width 158 height 18
click at [97, 282] on link "[URL][DOMAIN_NAME]" at bounding box center [58, 276] width 96 height 11
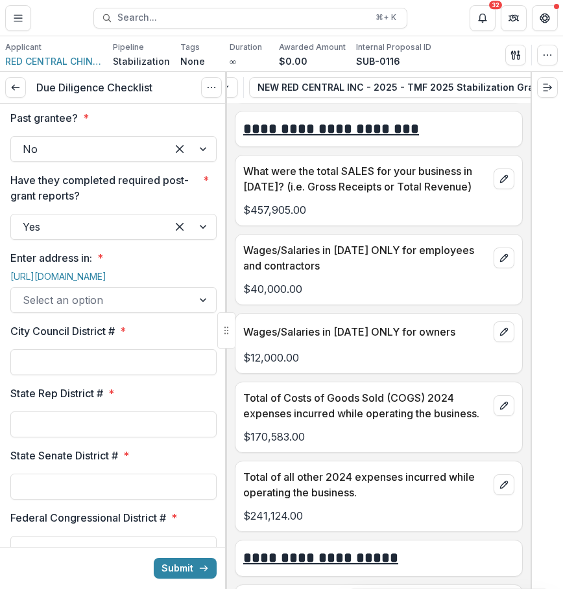
click at [121, 309] on div at bounding box center [102, 300] width 158 height 18
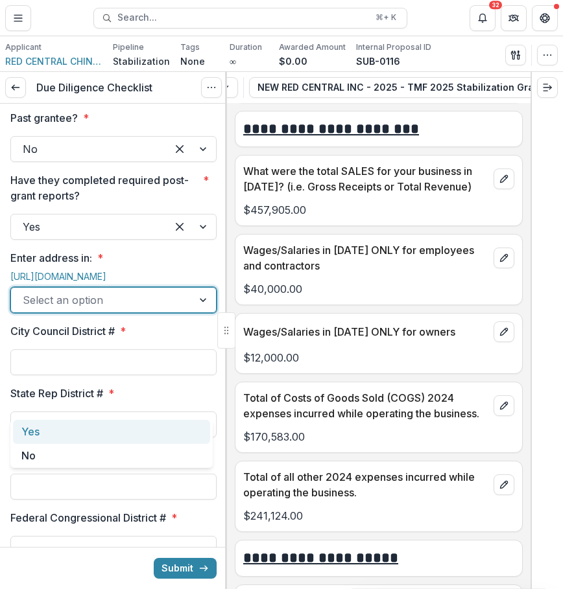
click at [114, 426] on div "Yes" at bounding box center [111, 432] width 197 height 24
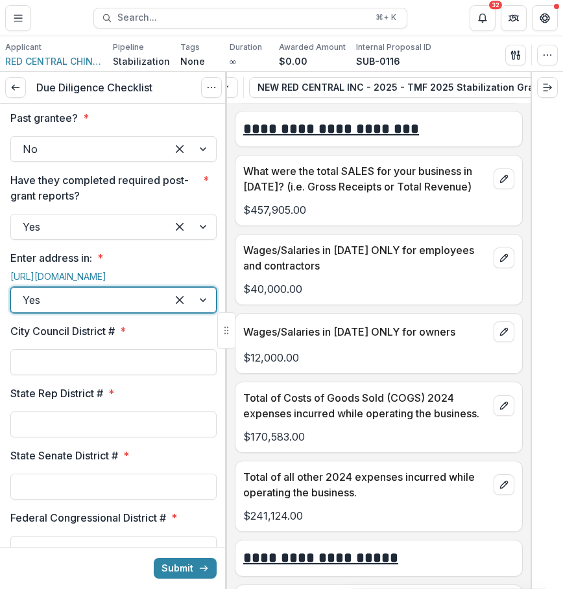
click at [121, 349] on div at bounding box center [113, 346] width 206 height 5
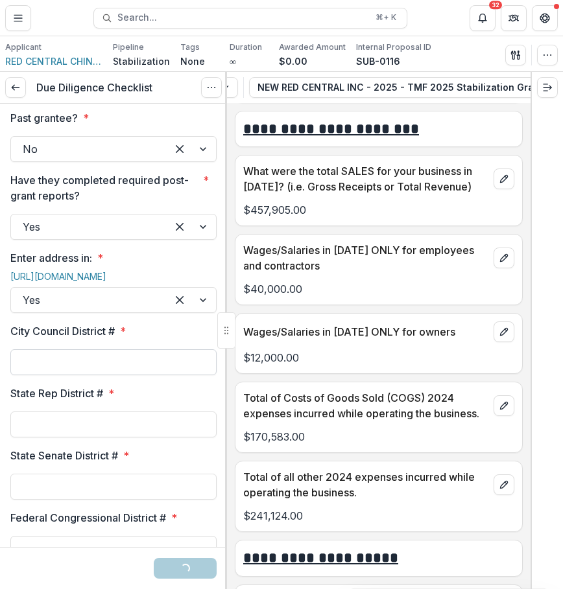
click at [121, 375] on input "City Council District # *" at bounding box center [113, 362] width 206 height 26
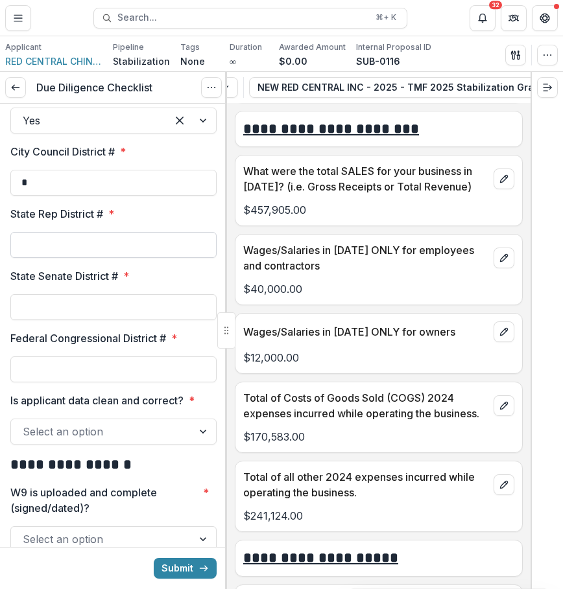
scroll to position [1612, 0]
type input "*"
click at [143, 257] on input "State Rep District # *" at bounding box center [113, 244] width 206 height 26
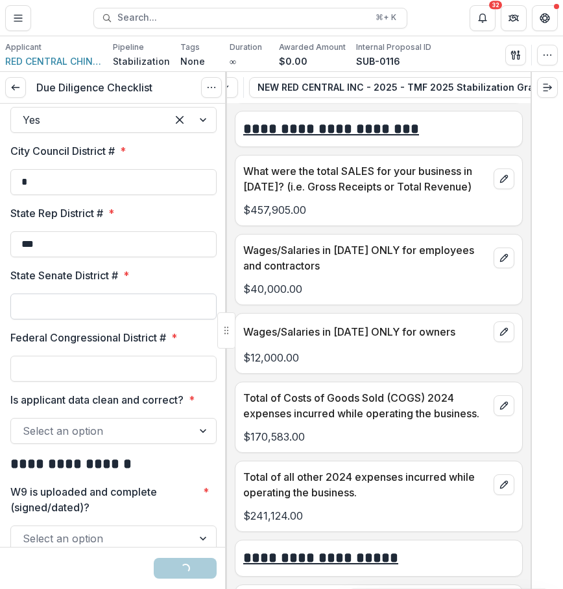
type input "***"
click at [119, 319] on input "State Senate District # *" at bounding box center [113, 307] width 206 height 26
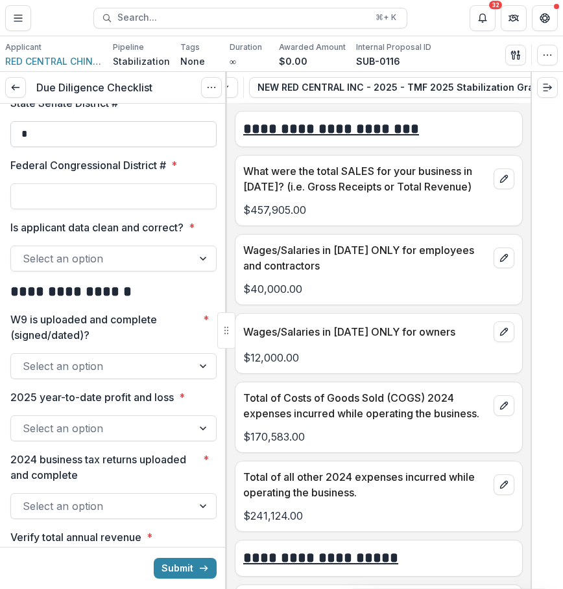
scroll to position [1785, 0]
type input "*"
click at [121, 209] on input "Federal Congressional District # *" at bounding box center [113, 196] width 206 height 26
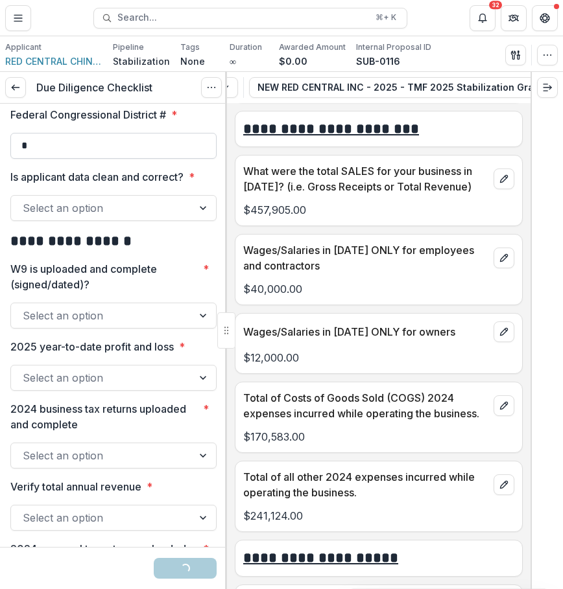
scroll to position [1855, 0]
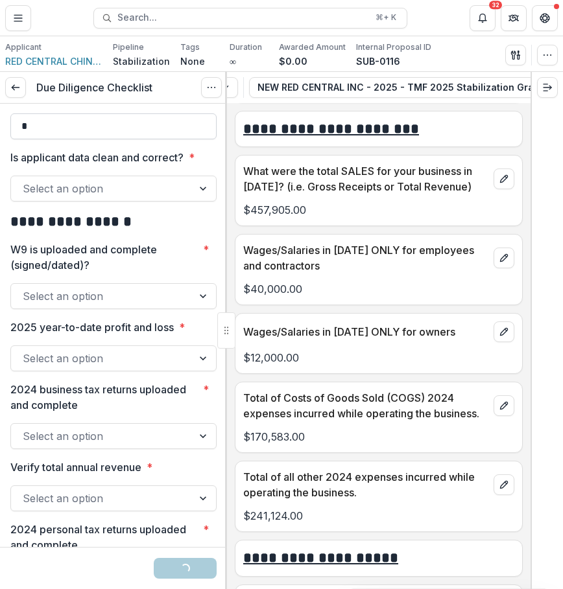
type input "*"
click at [118, 308] on div "**********" at bounding box center [113, 141] width 206 height 3785
click at [124, 202] on div "Select an option" at bounding box center [113, 189] width 206 height 26
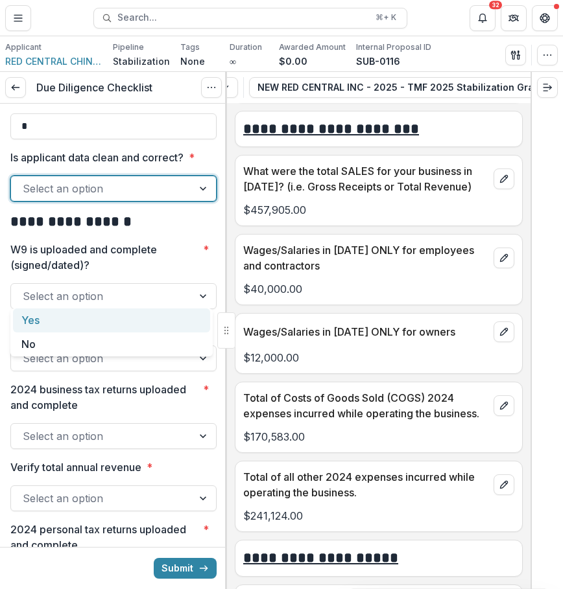
click at [107, 319] on div "Yes" at bounding box center [111, 320] width 197 height 24
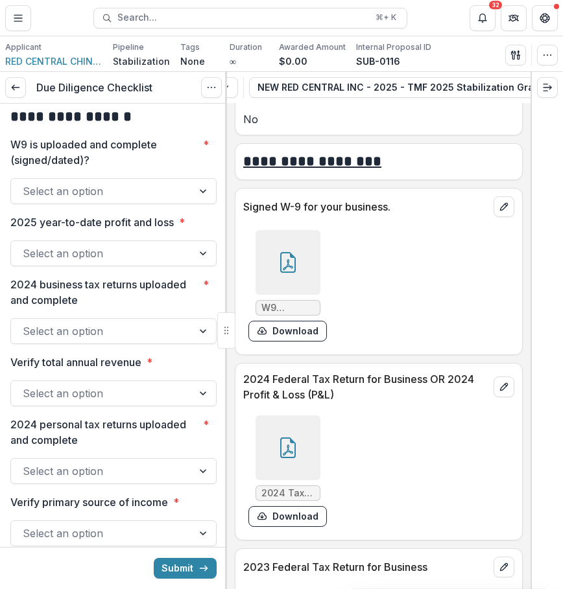
scroll to position [5983, 0]
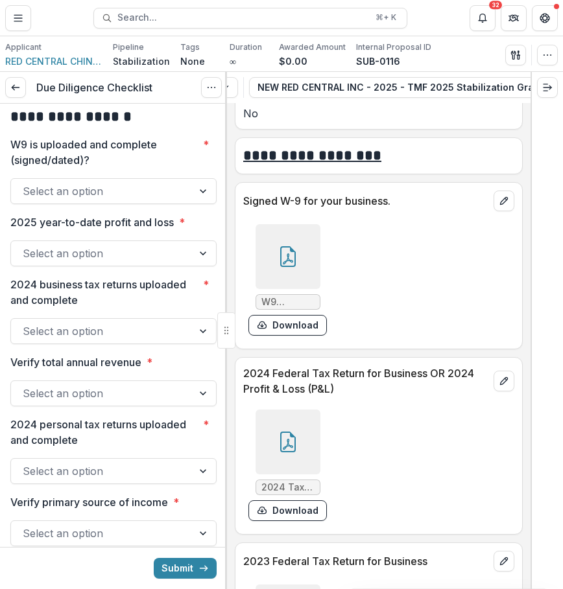
click at [297, 270] on div at bounding box center [287, 256] width 65 height 65
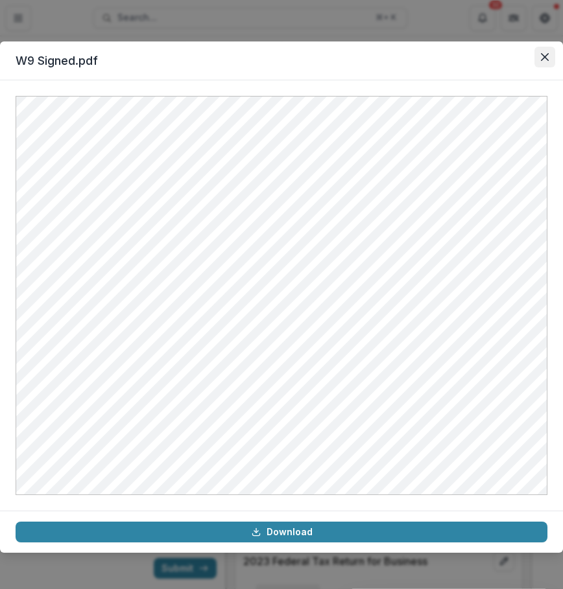
click at [542, 60] on icon "Close" at bounding box center [544, 57] width 8 height 8
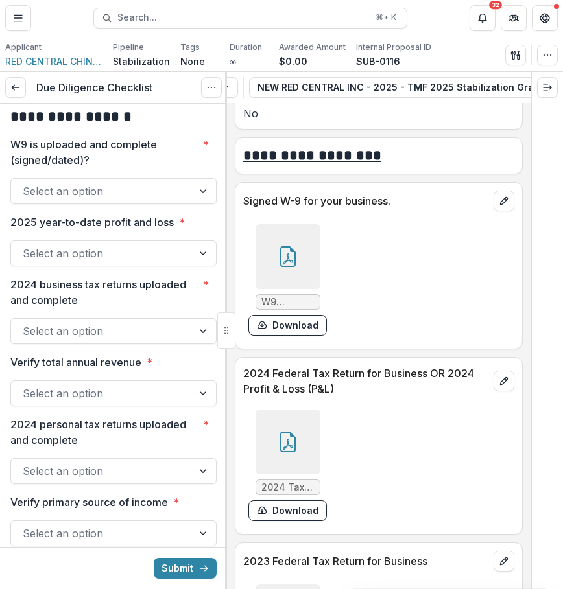
click at [184, 202] on div "Select an option" at bounding box center [101, 191] width 181 height 21
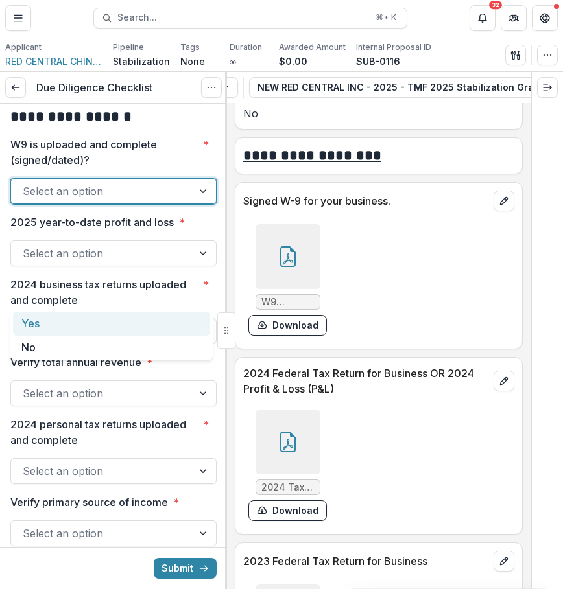
click at [155, 324] on div "Yes" at bounding box center [111, 324] width 197 height 24
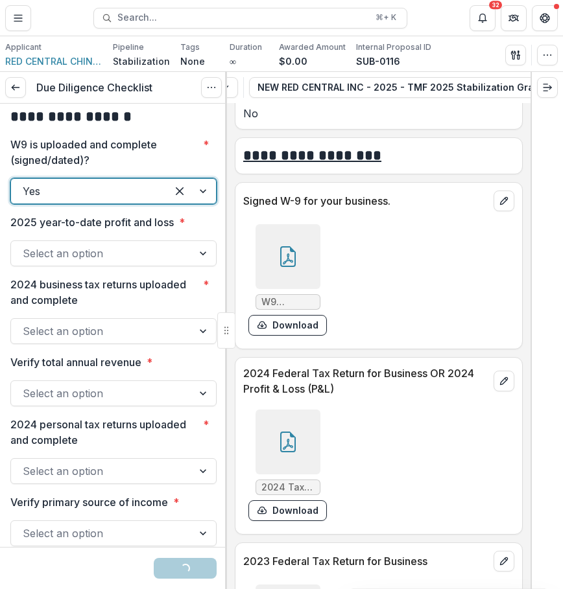
click at [179, 264] on div "Select an option" at bounding box center [101, 253] width 181 height 21
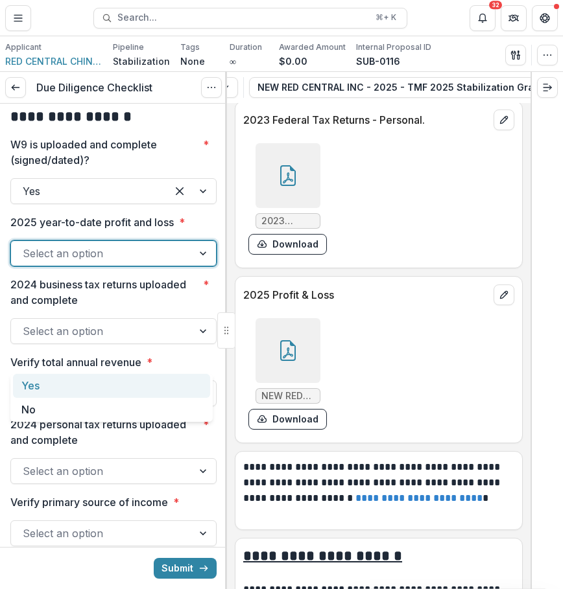
scroll to position [6831, 0]
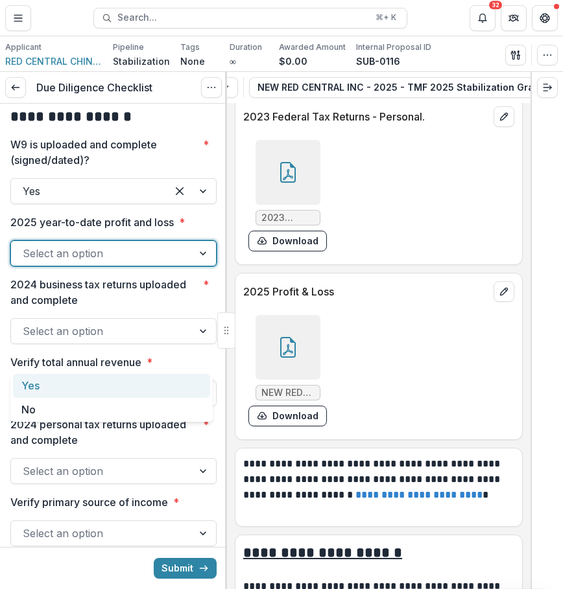
click at [280, 353] on icon at bounding box center [288, 347] width 16 height 21
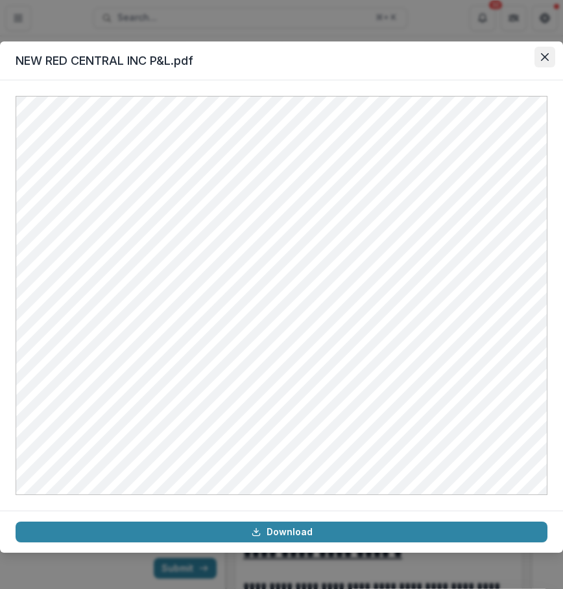
click at [541, 53] on icon "Close" at bounding box center [544, 57] width 8 height 8
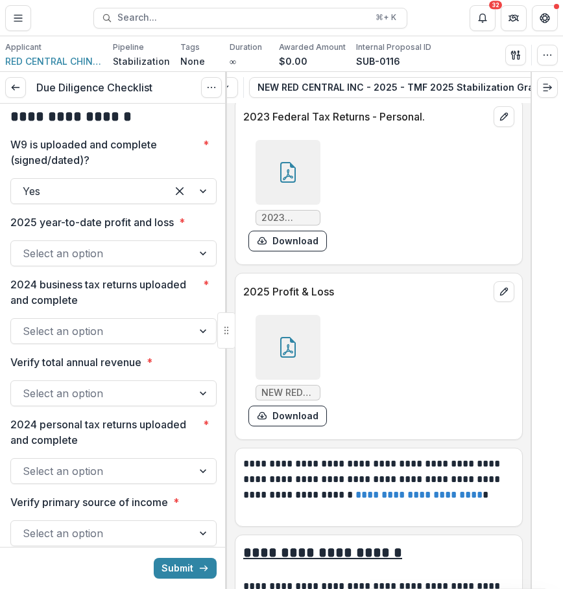
click at [163, 262] on div at bounding box center [102, 253] width 158 height 18
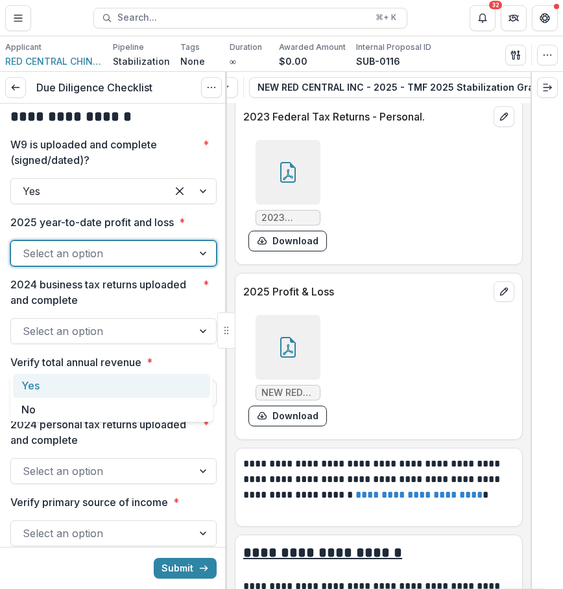
click at [113, 394] on div "Yes" at bounding box center [111, 386] width 197 height 24
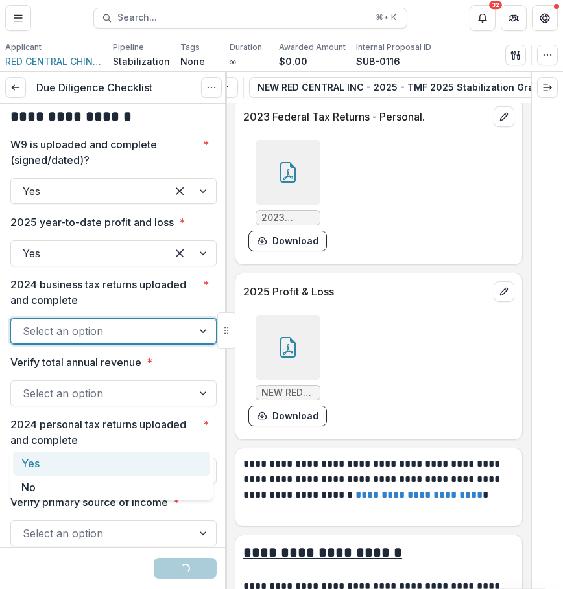
click at [123, 340] on div at bounding box center [102, 331] width 158 height 18
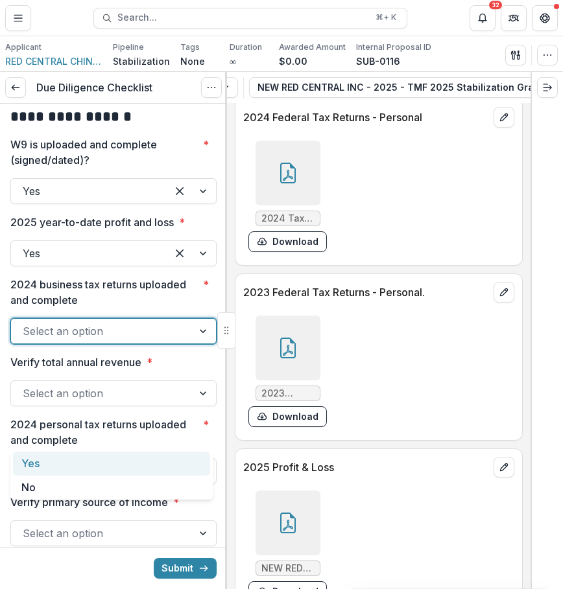
scroll to position [6618, 0]
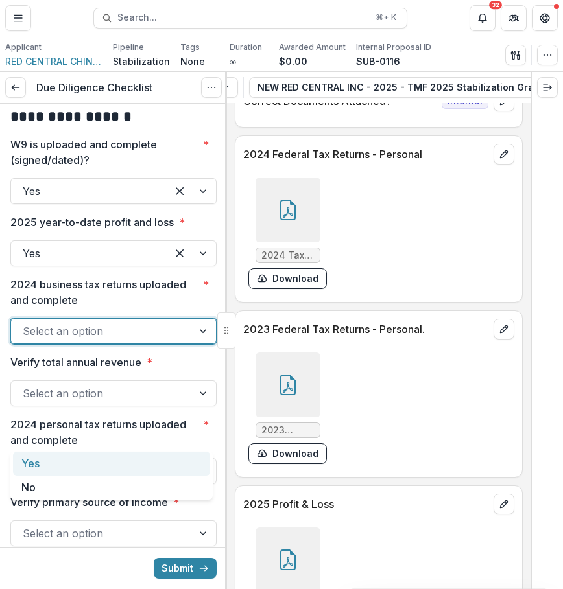
click at [283, 194] on div at bounding box center [287, 210] width 65 height 65
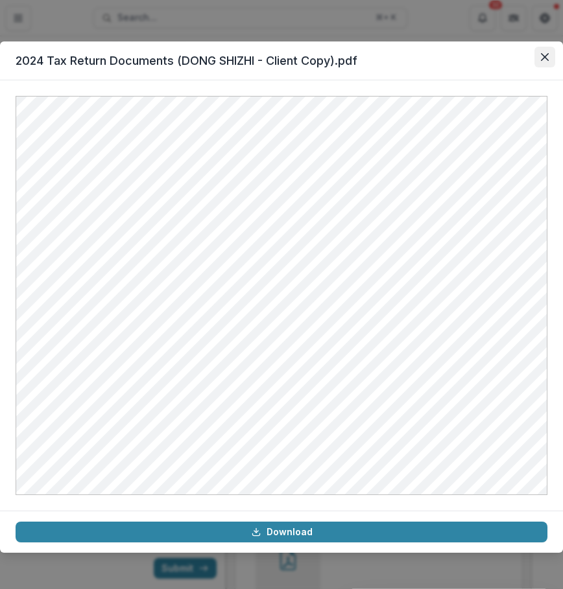
click at [542, 62] on button "Close" at bounding box center [544, 57] width 21 height 21
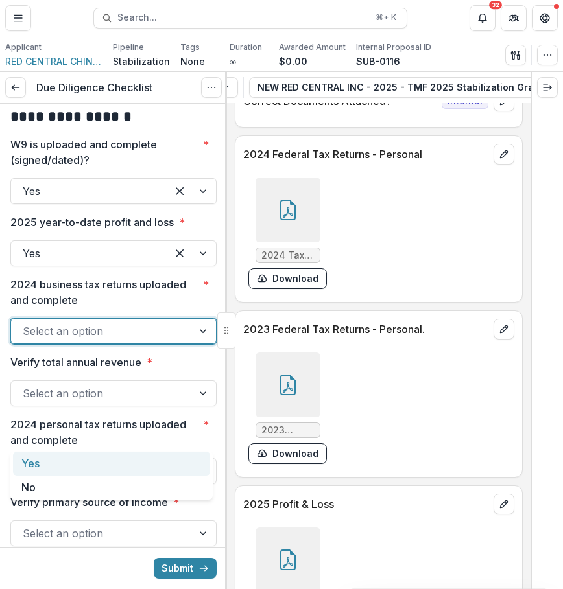
click at [161, 340] on div at bounding box center [102, 331] width 158 height 18
click at [148, 459] on div "Yes" at bounding box center [111, 464] width 197 height 24
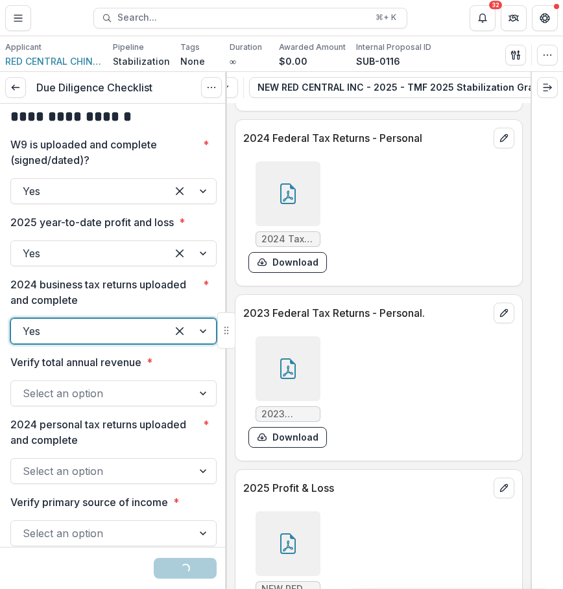
scroll to position [6638, 0]
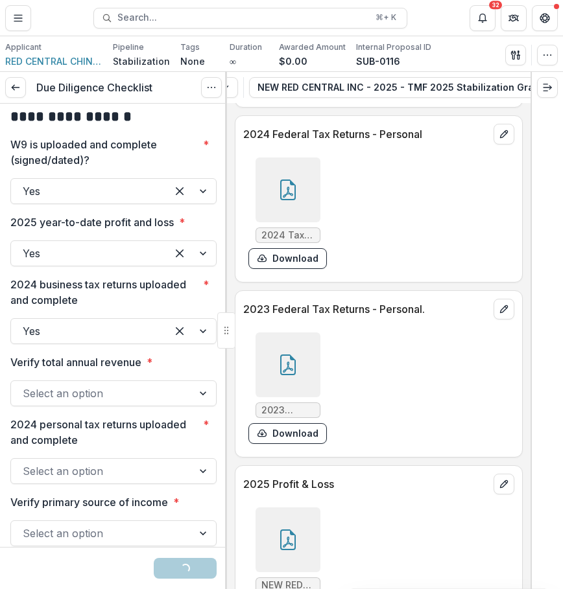
click at [310, 358] on div at bounding box center [287, 364] width 65 height 65
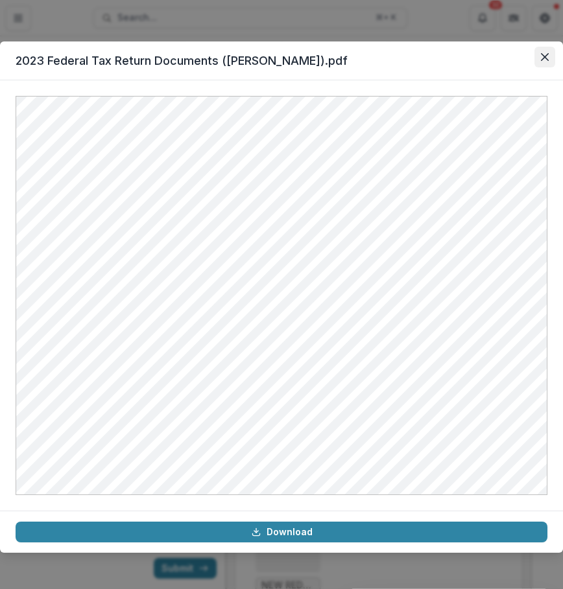
click at [540, 52] on button "Close" at bounding box center [544, 57] width 21 height 21
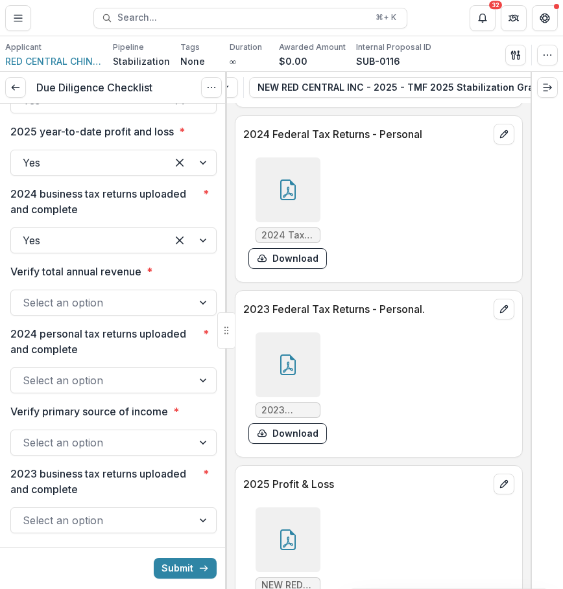
scroll to position [2072, 0]
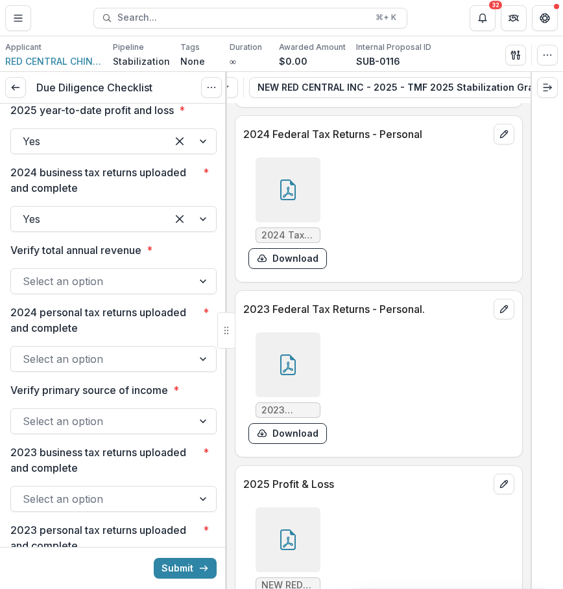
click at [126, 290] on div at bounding box center [102, 281] width 158 height 18
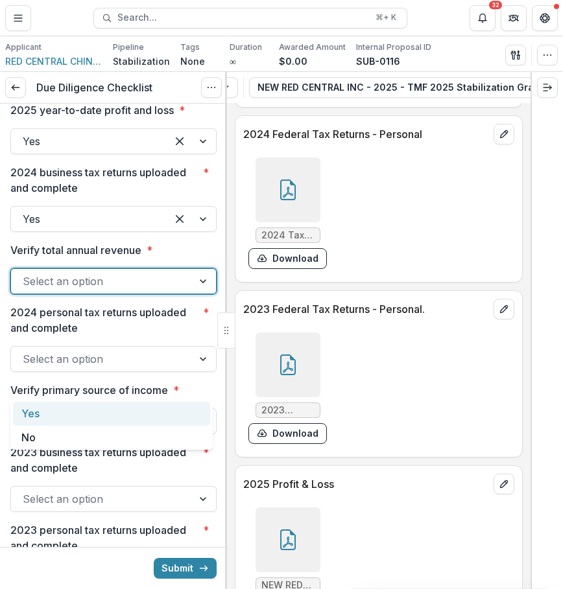
click at [117, 413] on div "Yes" at bounding box center [111, 414] width 197 height 24
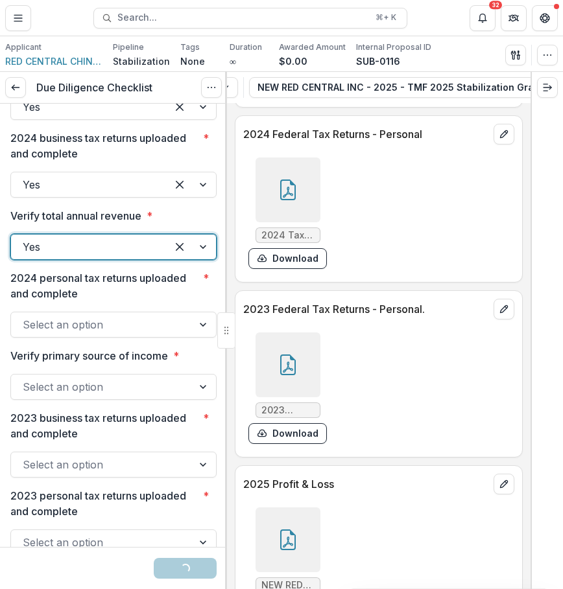
scroll to position [2187, 0]
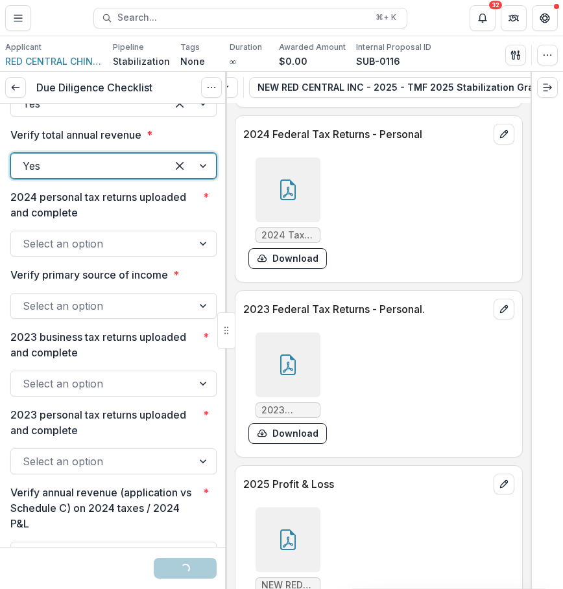
click at [156, 253] on div at bounding box center [102, 244] width 158 height 18
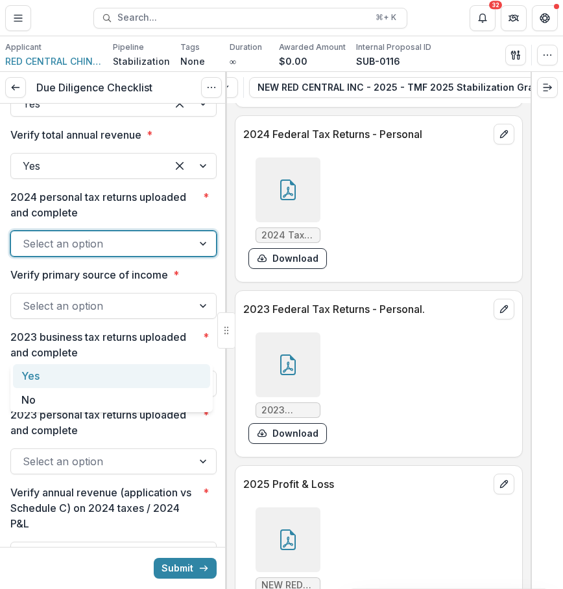
click at [155, 374] on div "Yes" at bounding box center [111, 376] width 197 height 24
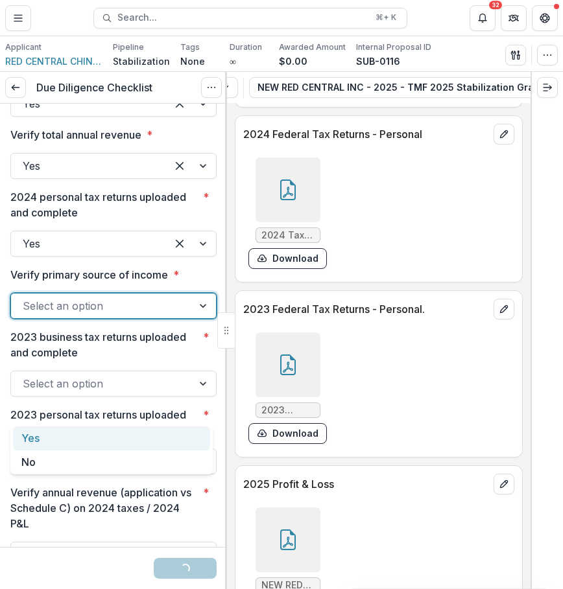
click at [165, 315] on div at bounding box center [102, 306] width 158 height 18
click at [161, 443] on div "Yes" at bounding box center [111, 438] width 197 height 24
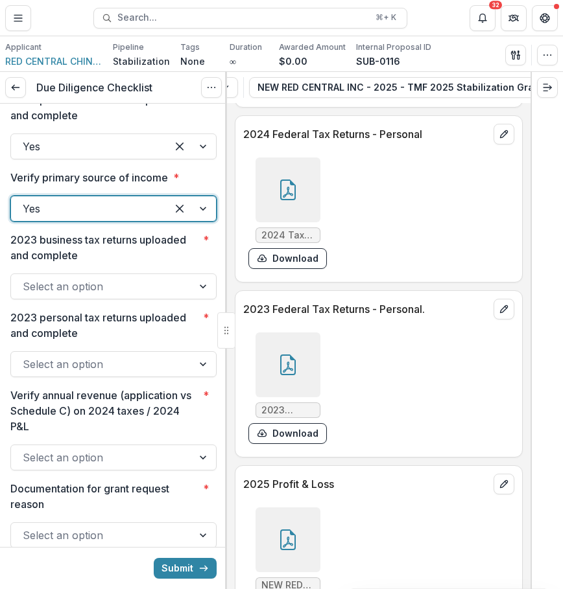
scroll to position [2294, 0]
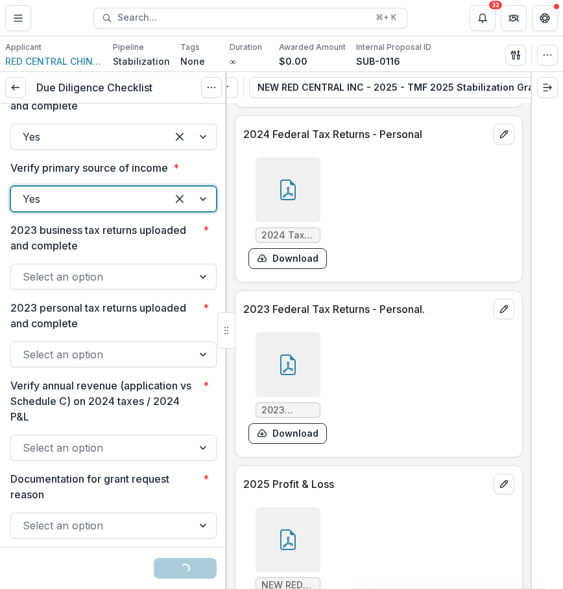
click at [162, 264] on div at bounding box center [113, 261] width 206 height 5
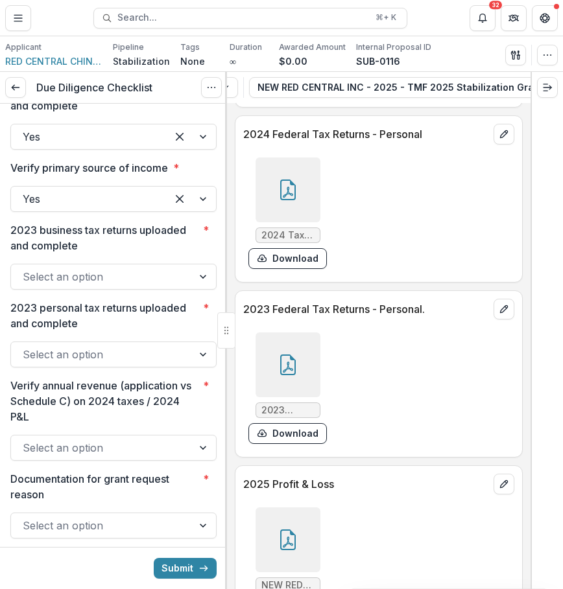
click at [158, 286] on div at bounding box center [102, 277] width 158 height 18
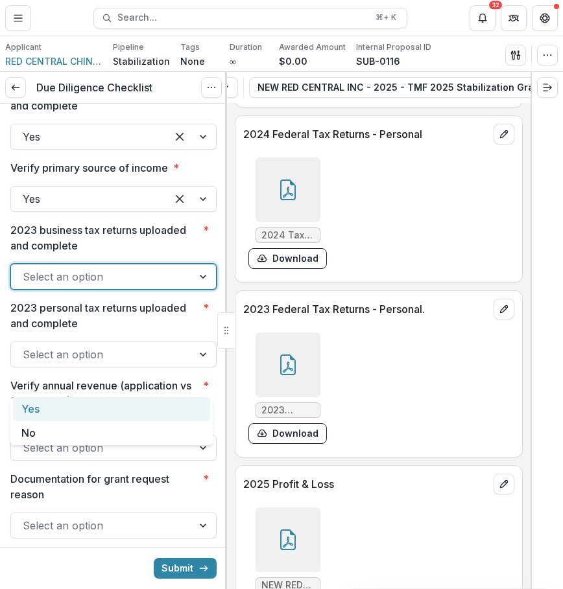
click at [152, 406] on div "Yes" at bounding box center [111, 409] width 197 height 24
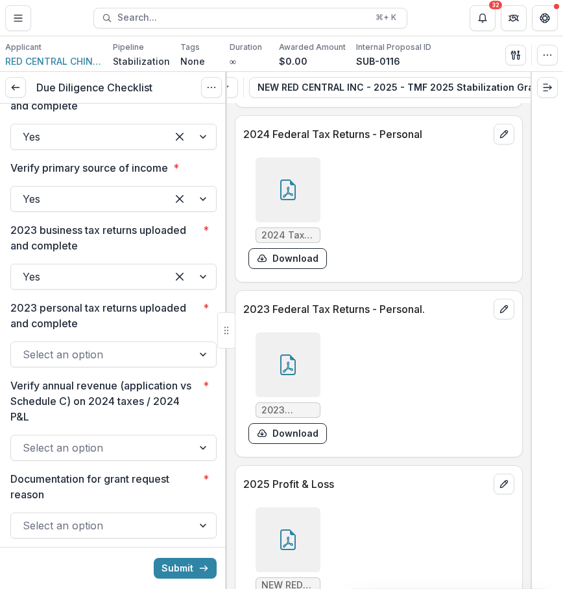
click at [152, 342] on div at bounding box center [113, 338] width 206 height 5
click at [152, 364] on div at bounding box center [102, 354] width 158 height 18
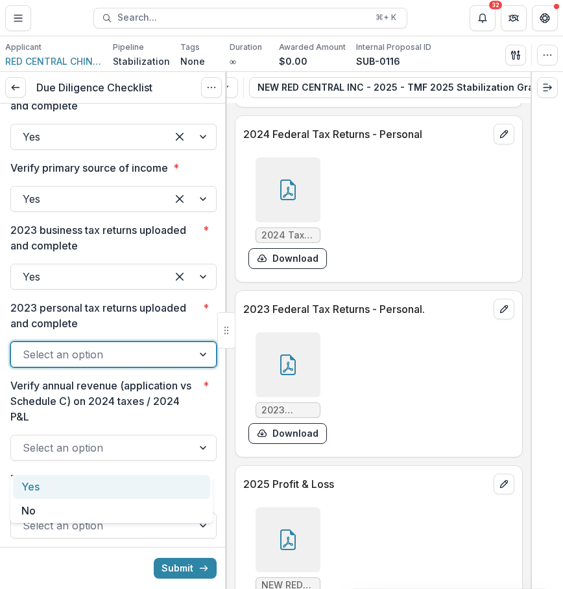
click at [141, 478] on div "Yes" at bounding box center [111, 487] width 197 height 24
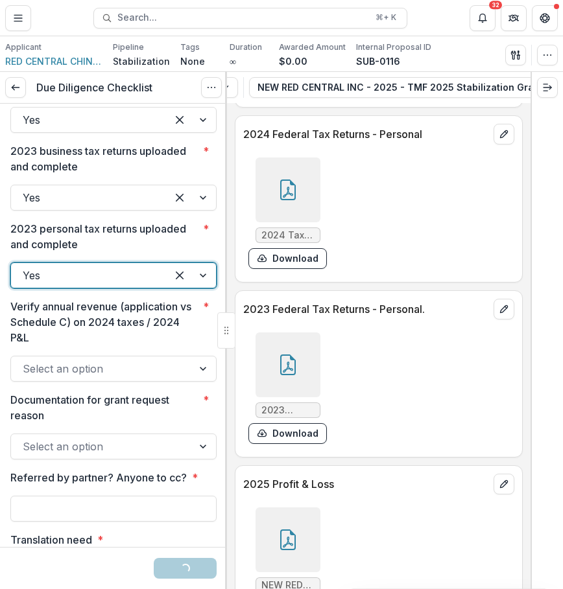
scroll to position [2375, 0]
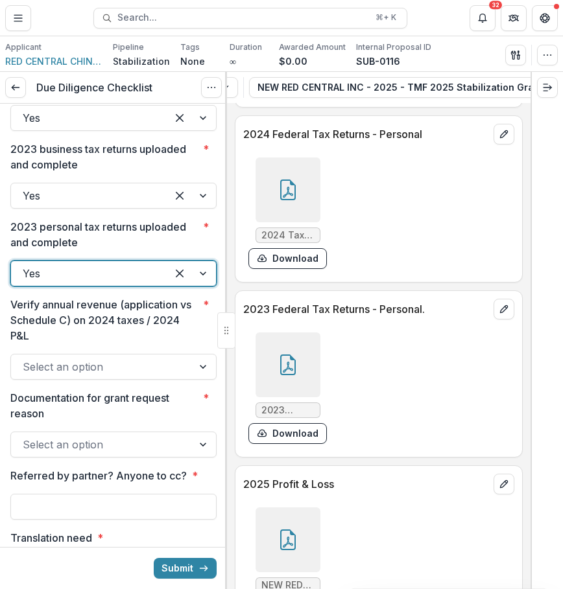
click at [141, 376] on div at bounding box center [102, 367] width 158 height 18
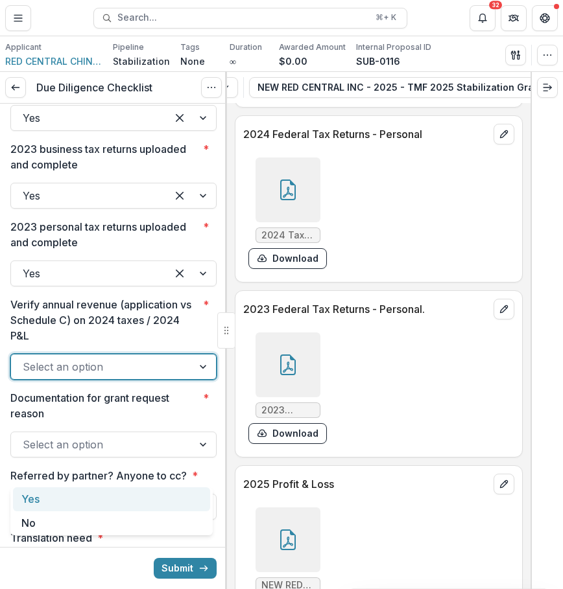
click at [128, 505] on div "Yes" at bounding box center [111, 499] width 197 height 24
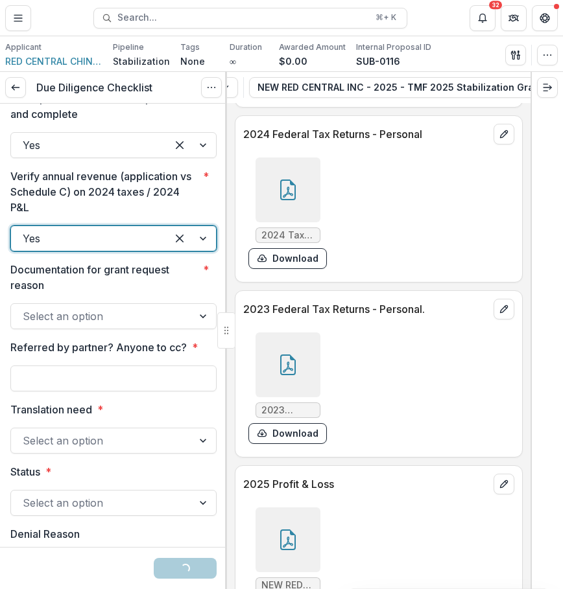
scroll to position [2524, 0]
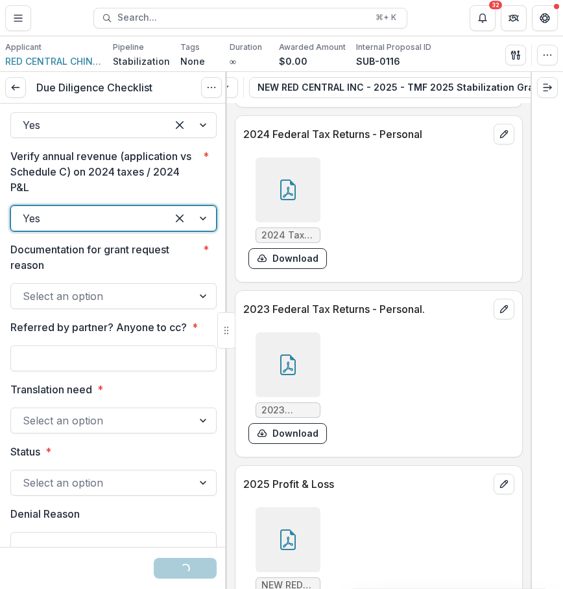
click at [164, 307] on div "Select an option" at bounding box center [101, 296] width 181 height 21
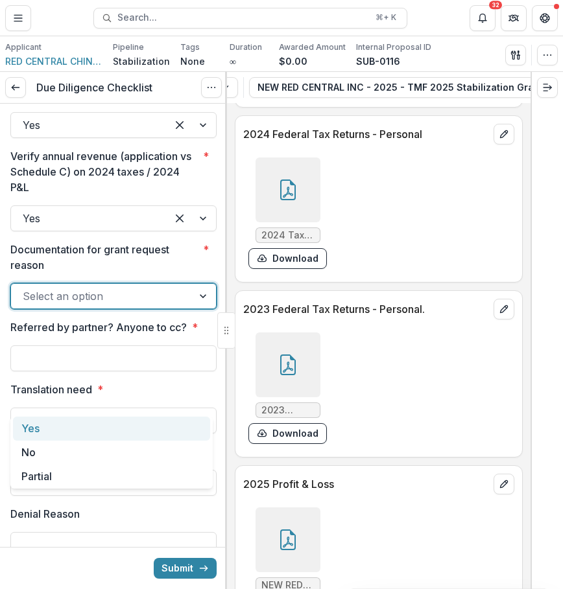
click at [154, 439] on div "Yes" at bounding box center [111, 429] width 197 height 24
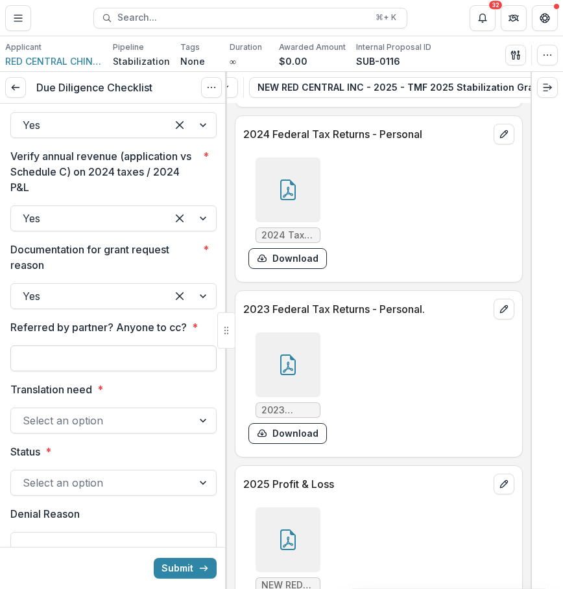
click at [146, 371] on input "Referred by partner? Anyone to cc? *" at bounding box center [113, 358] width 206 height 26
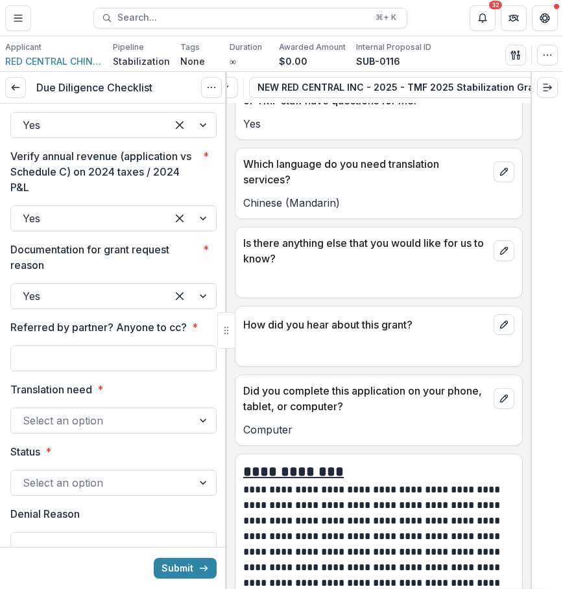
scroll to position [8454, 0]
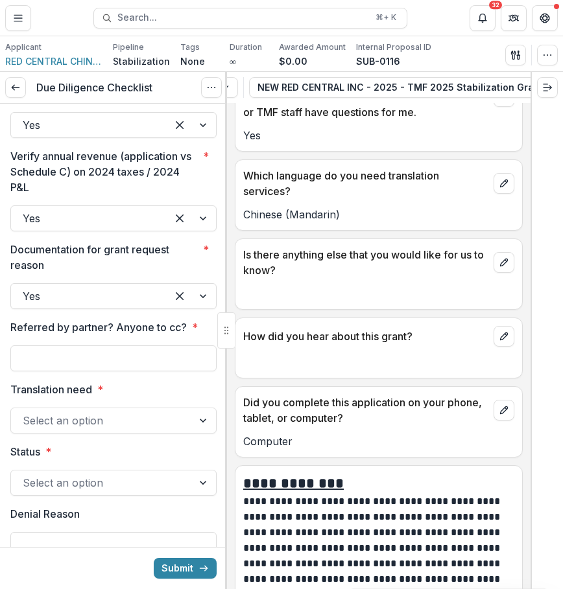
type input "***"
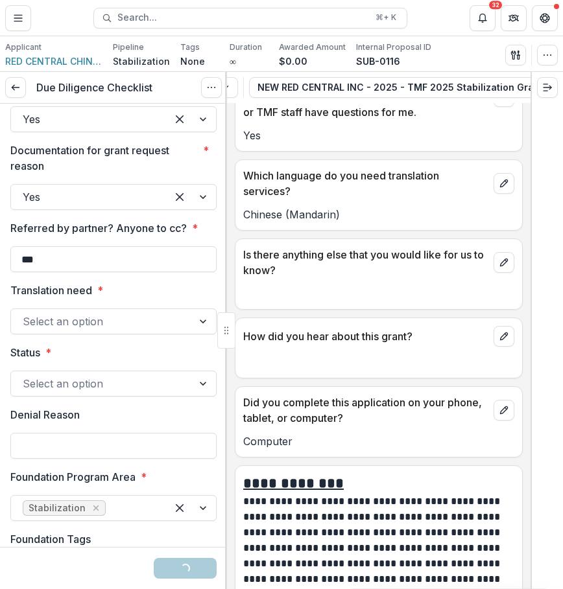
scroll to position [2627, 0]
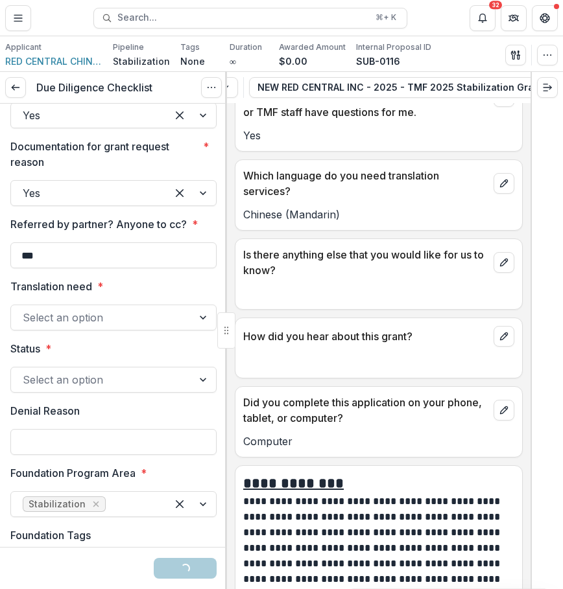
click at [137, 327] on div at bounding box center [102, 317] width 158 height 18
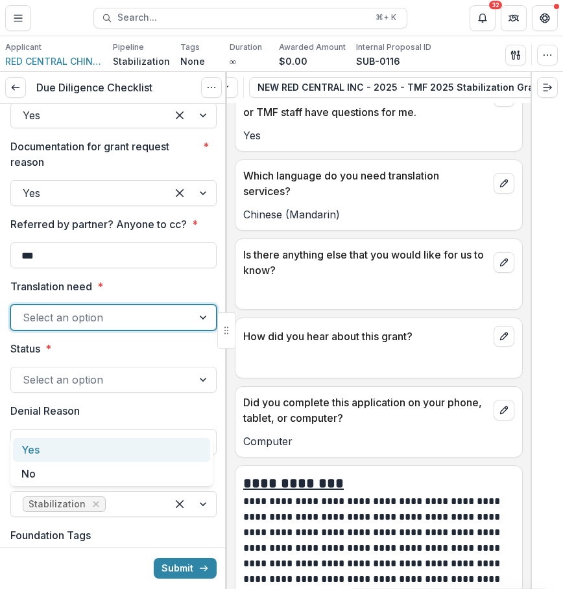
click at [117, 440] on div "Yes" at bounding box center [111, 450] width 197 height 24
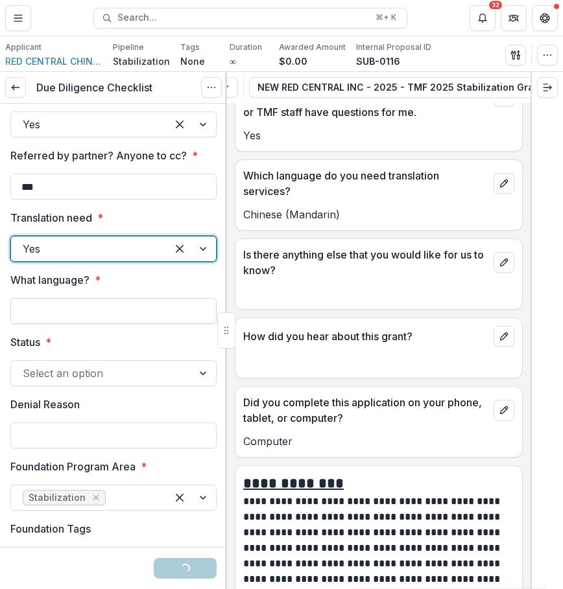
scroll to position [2697, 0]
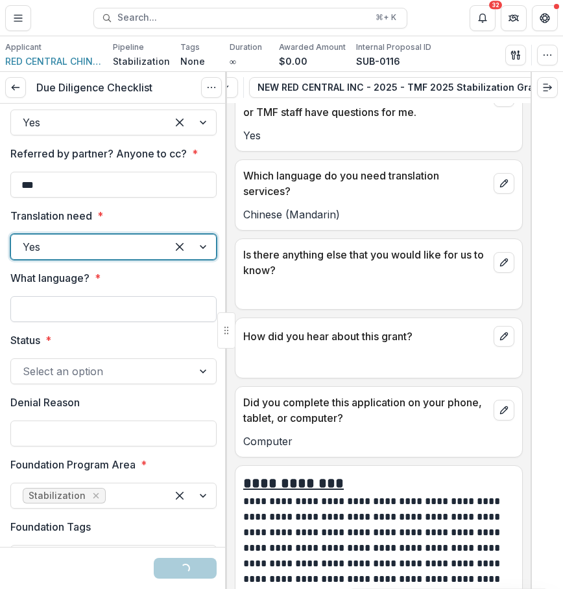
click at [132, 322] on input "What language? *" at bounding box center [113, 309] width 206 height 26
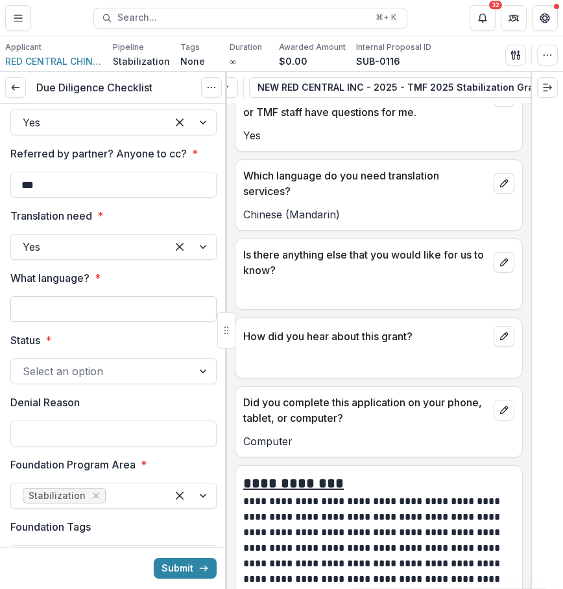
type input "**********"
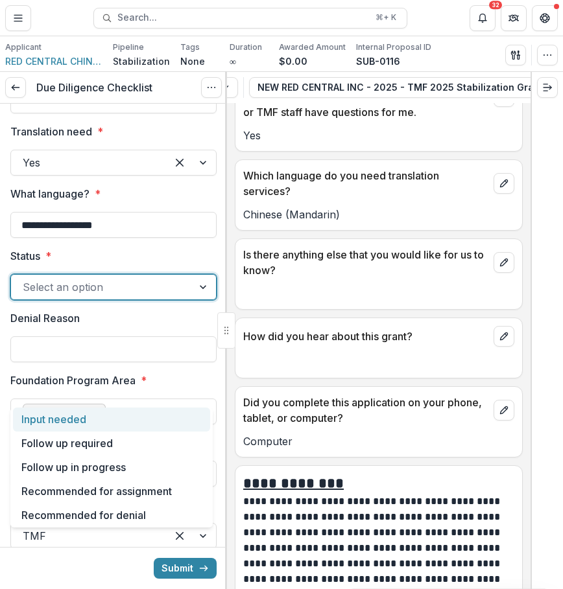
click at [172, 296] on div at bounding box center [102, 287] width 158 height 18
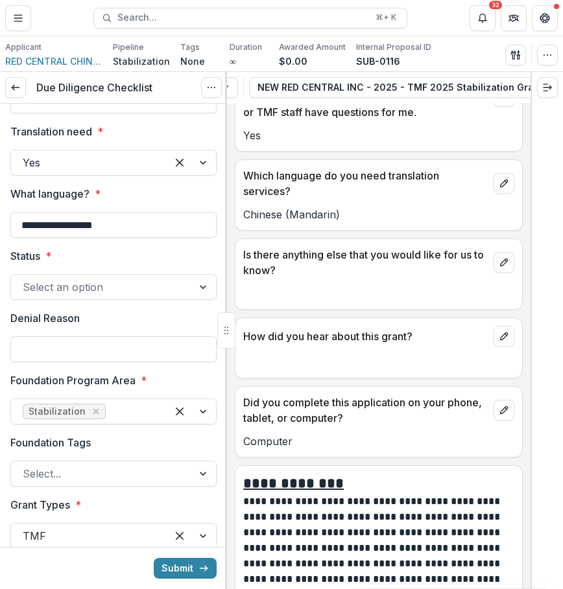
click at [177, 264] on label "Status *" at bounding box center [109, 256] width 198 height 16
click at [26, 295] on input "Status *" at bounding box center [24, 287] width 3 height 16
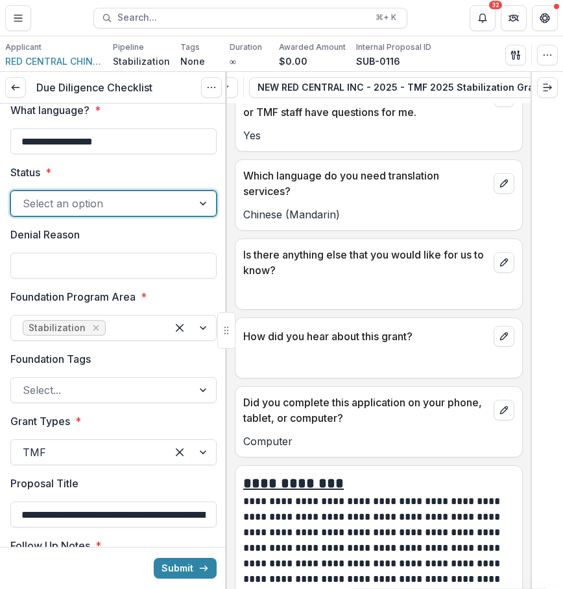
scroll to position [2876, 0]
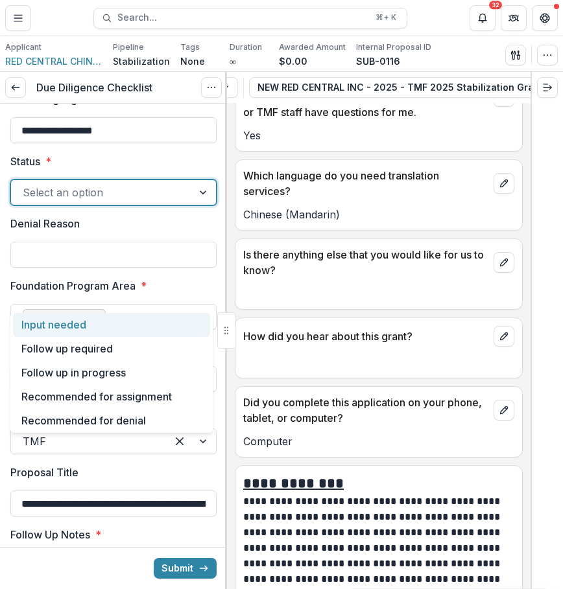
click at [166, 202] on div at bounding box center [102, 192] width 158 height 18
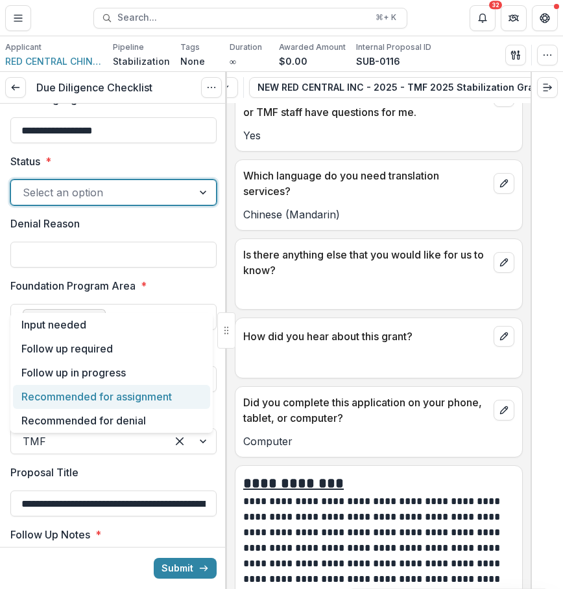
click at [169, 399] on div "Recommended for assignment" at bounding box center [111, 397] width 197 height 24
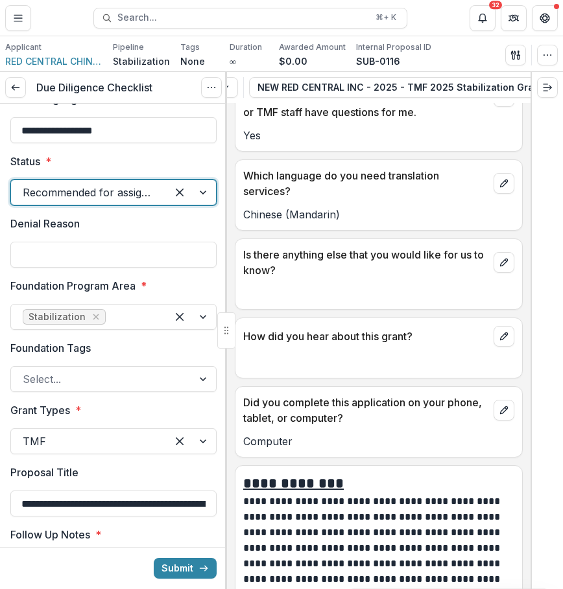
scroll to position [2964, 0]
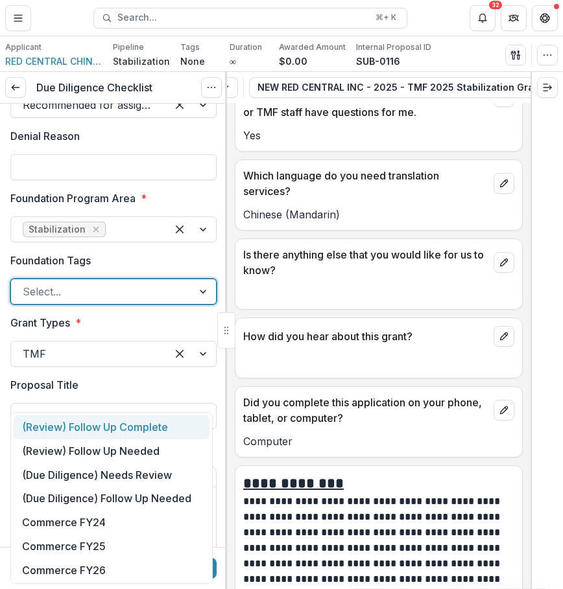
click at [148, 301] on div at bounding box center [102, 292] width 158 height 18
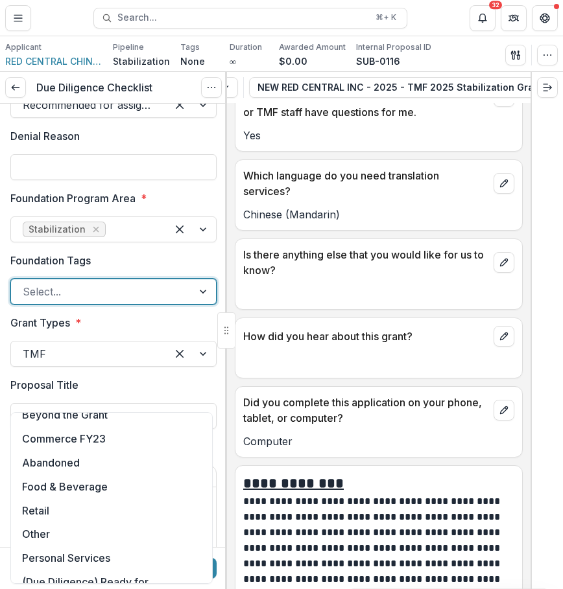
scroll to position [255, 0]
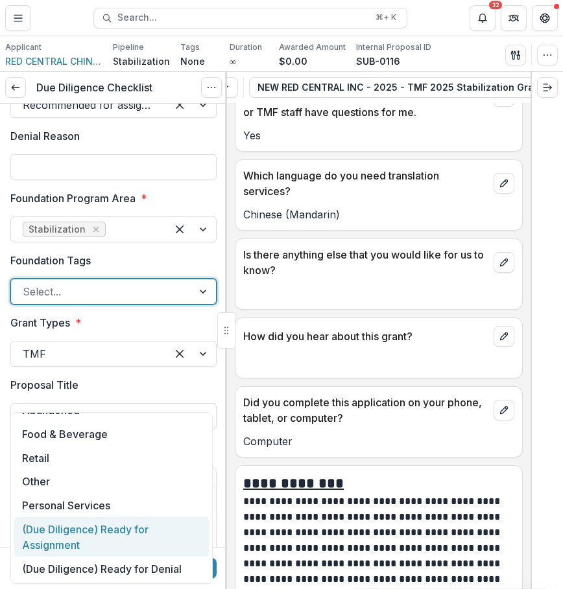
click at [184, 533] on div "(Due Diligence) Ready for Assignment" at bounding box center [112, 537] width 196 height 40
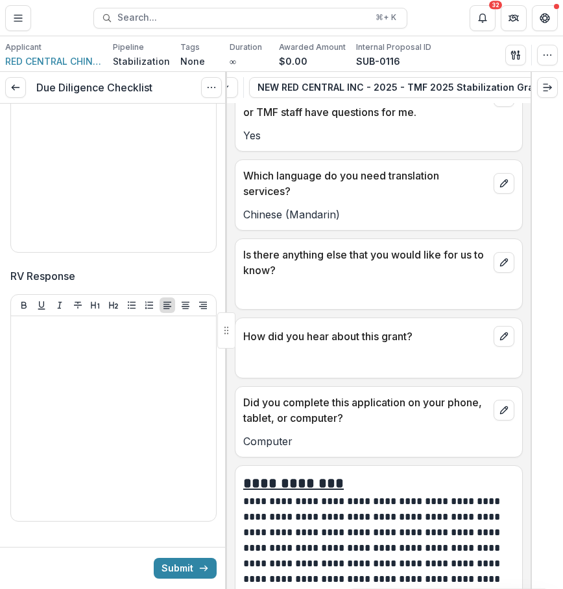
scroll to position [3424, 0]
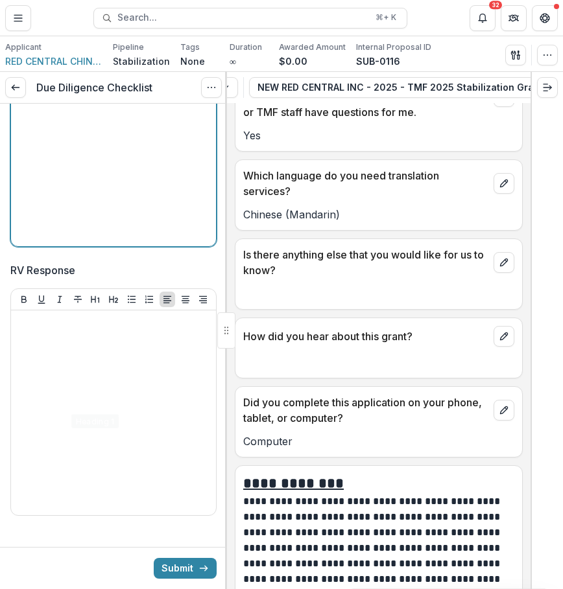
click at [156, 61] on p at bounding box center [113, 54] width 194 height 14
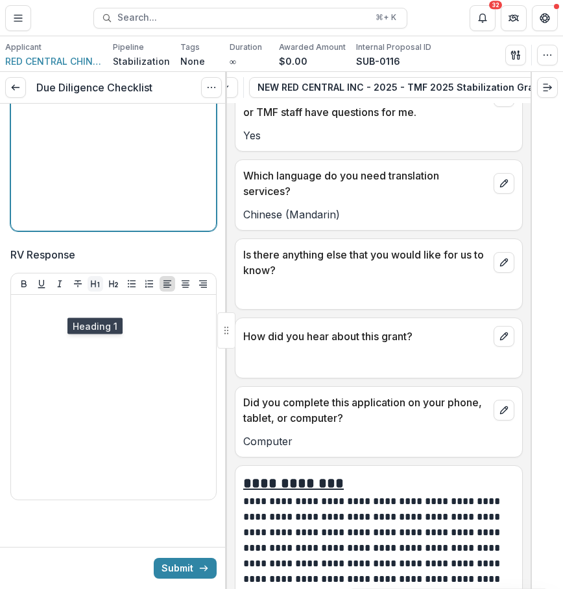
scroll to position [3541, 0]
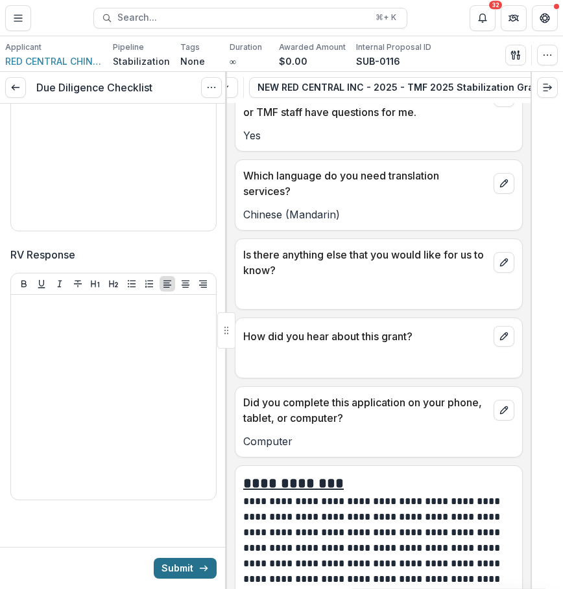
click at [174, 564] on button "Submit" at bounding box center [185, 568] width 63 height 21
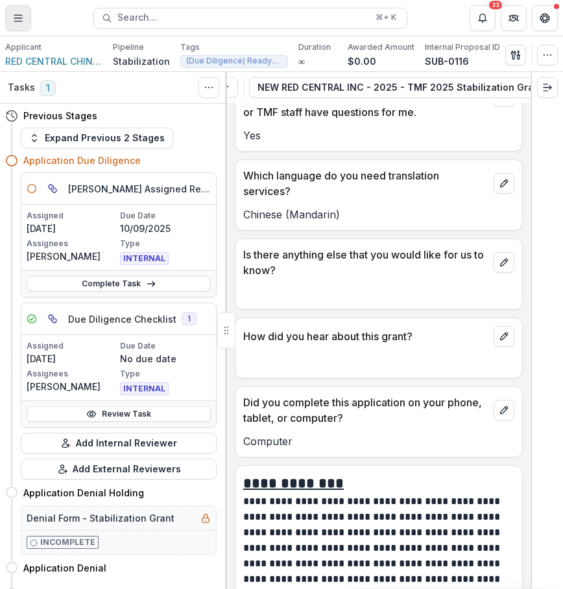
click at [25, 22] on button "Toggle Menu" at bounding box center [18, 18] width 26 height 26
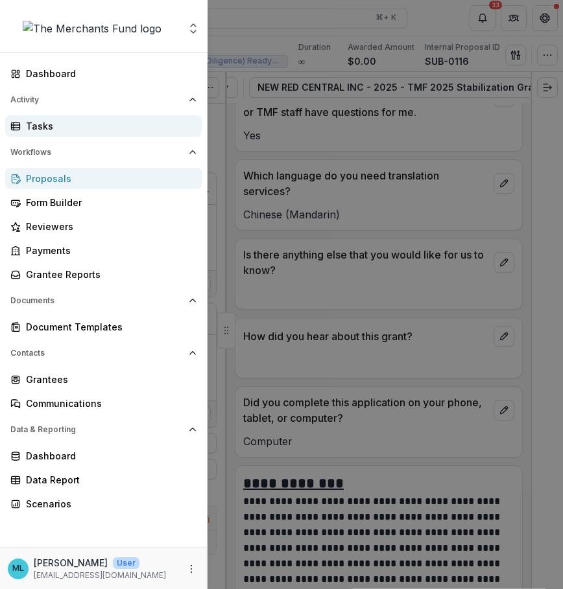
click at [99, 123] on div "Tasks" at bounding box center [108, 126] width 165 height 14
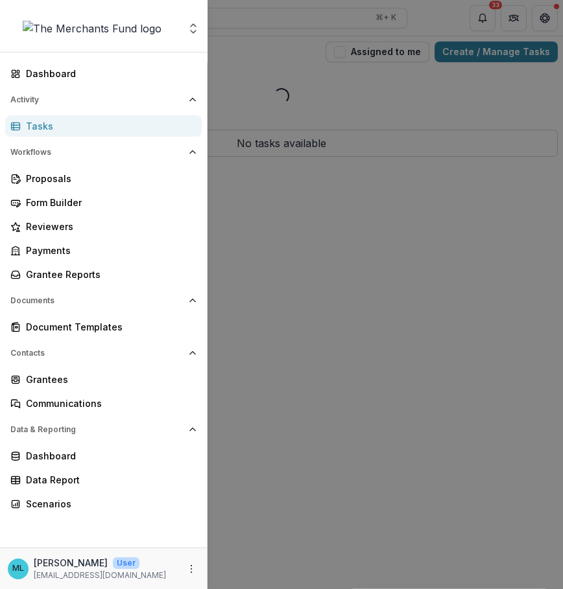
click at [461, 137] on div "Aggregate Analysis Foundations The Merchants Fund Team Settings Dashboard Activ…" at bounding box center [281, 294] width 563 height 589
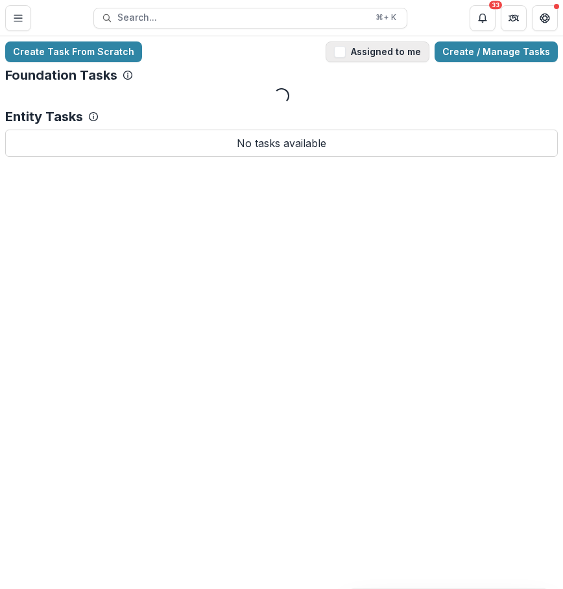
click at [406, 56] on button "Assigned to me" at bounding box center [377, 51] width 104 height 21
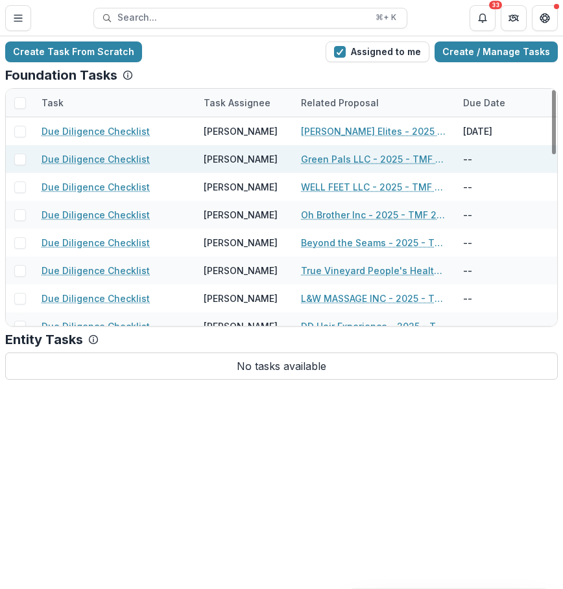
click at [360, 159] on link "Green Pals LLC - 2025 - TMF 2025 Stabilization Grant Program" at bounding box center [374, 159] width 146 height 14
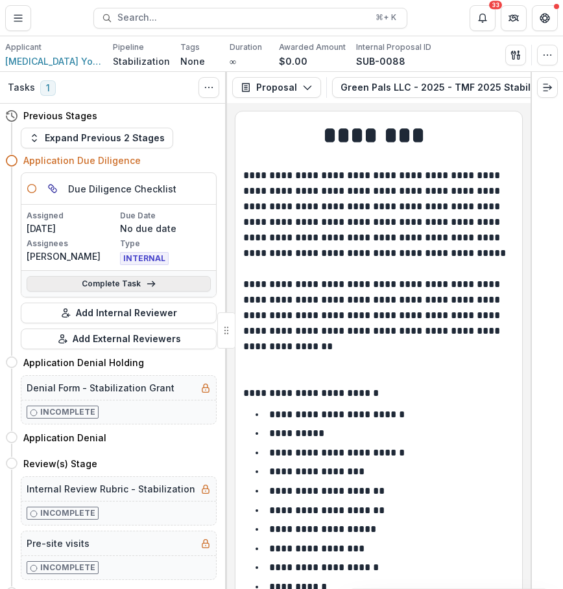
click at [183, 283] on link "Complete Task" at bounding box center [119, 284] width 184 height 16
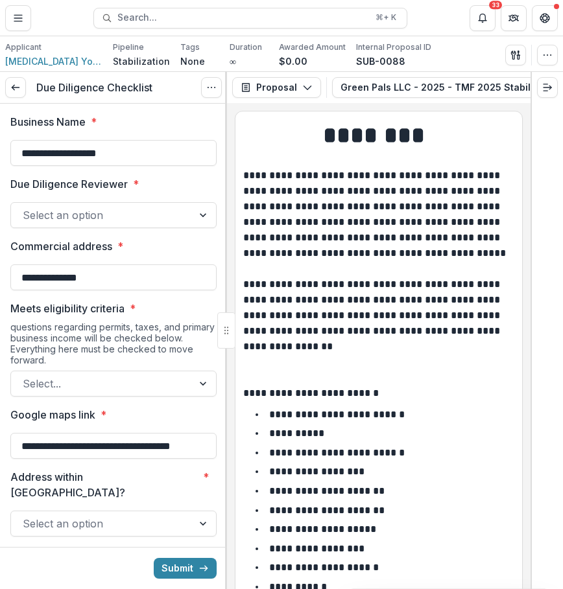
drag, startPoint x: 161, startPoint y: 160, endPoint x: 8, endPoint y: 147, distance: 152.8
click at [187, 208] on div "Select an option" at bounding box center [101, 215] width 181 height 21
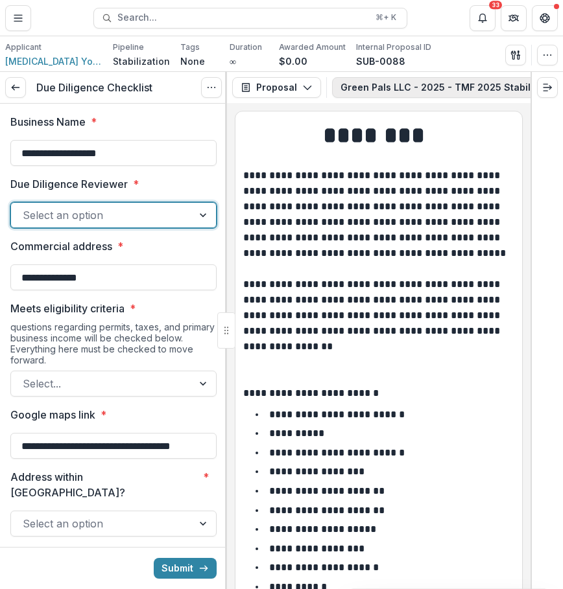
scroll to position [0, 238]
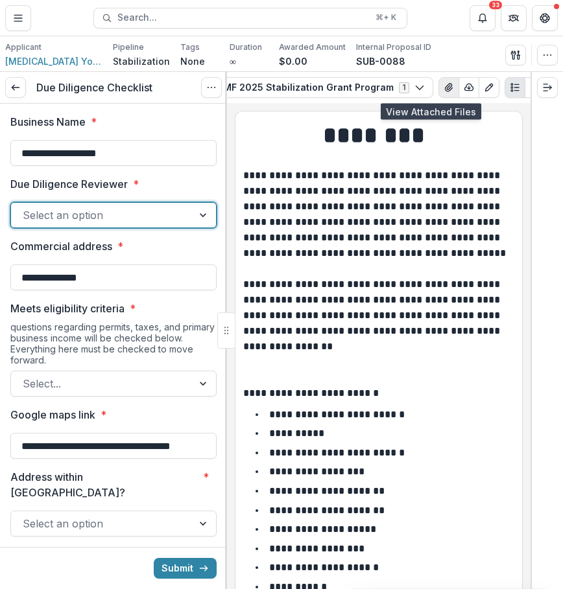
click at [445, 89] on icon "View Attached Files" at bounding box center [448, 88] width 7 height 8
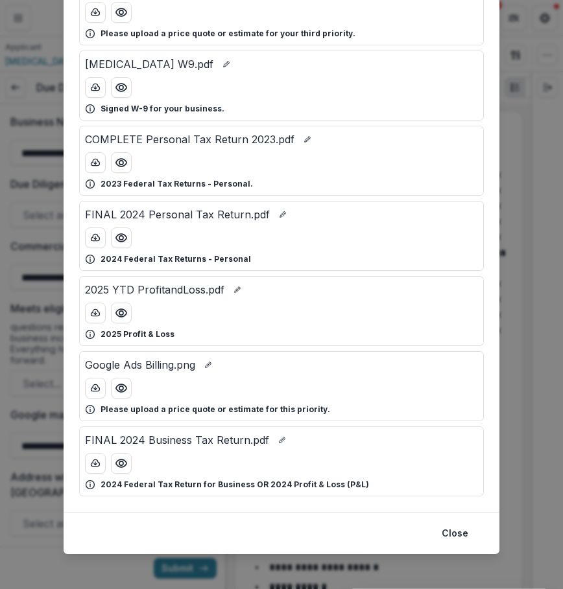
scroll to position [423, 0]
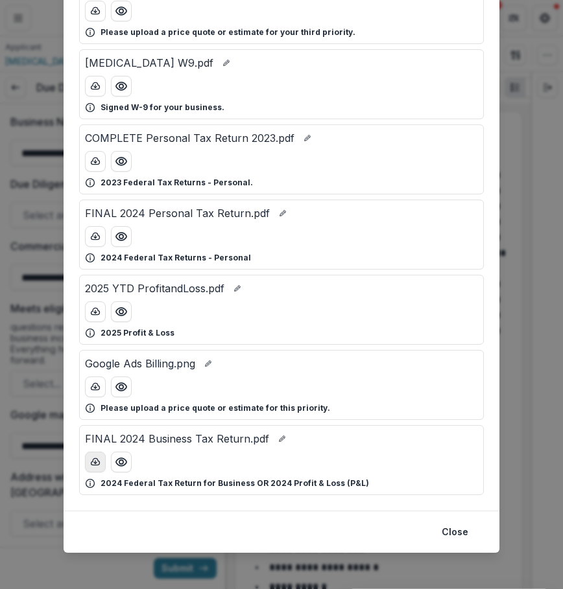
click at [94, 463] on polyline "download-button" at bounding box center [95, 462] width 3 height 1
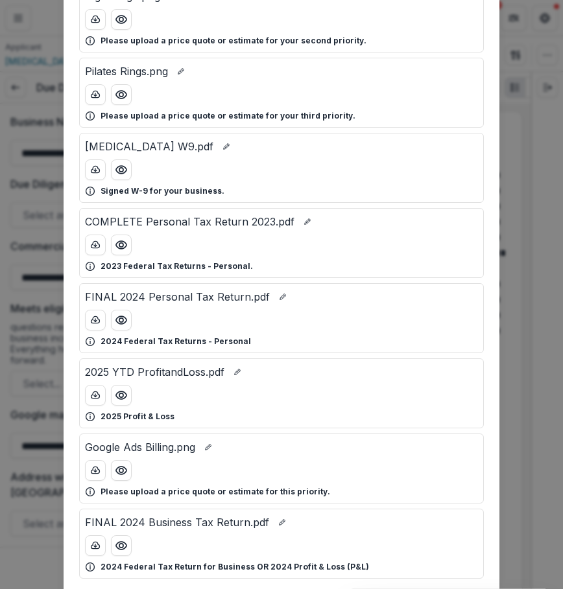
scroll to position [428, 0]
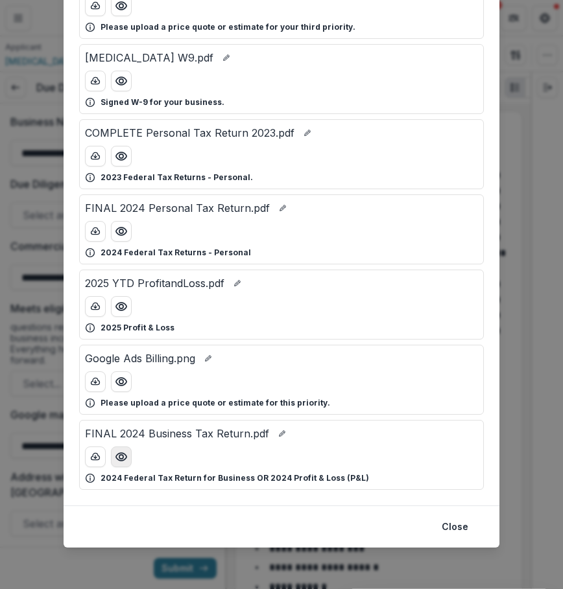
click at [119, 459] on icon "Preview FINAL 2024 Business Tax Return.pdf" at bounding box center [121, 456] width 13 height 13
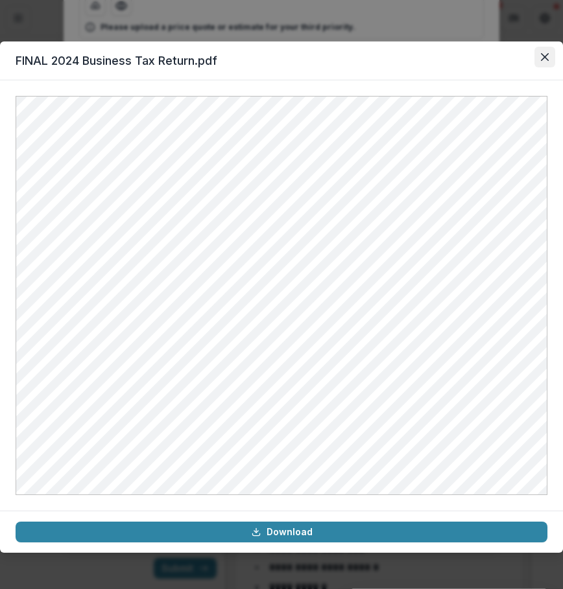
click at [546, 57] on icon "Close" at bounding box center [544, 57] width 8 height 8
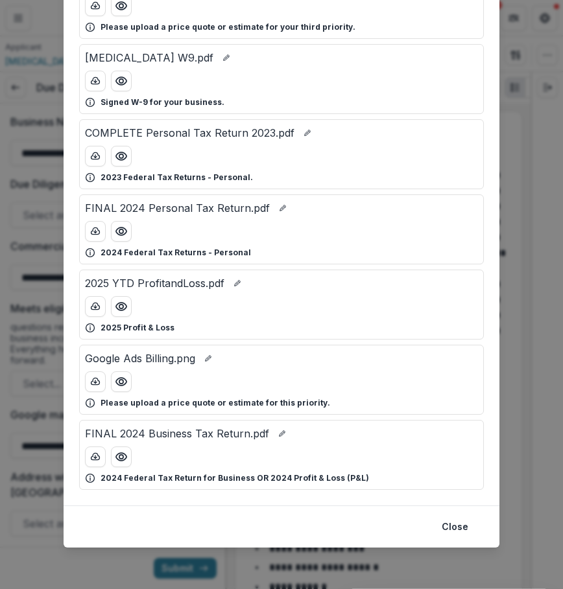
scroll to position [0, 0]
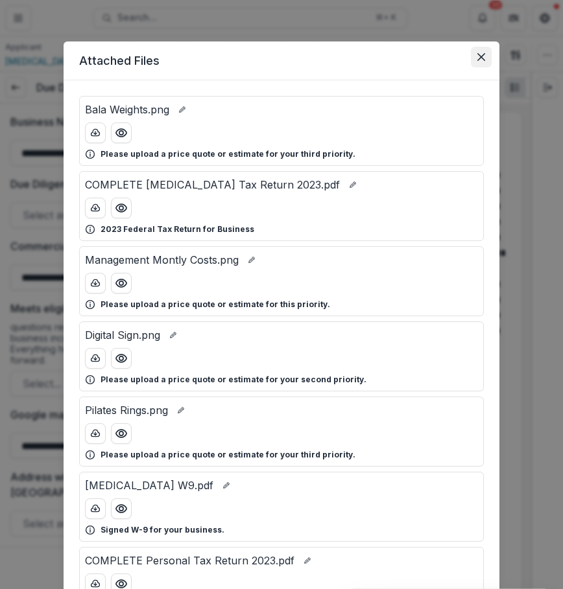
click at [483, 52] on button "Close" at bounding box center [480, 57] width 21 height 21
